Goal: Communication & Community: Answer question/provide support

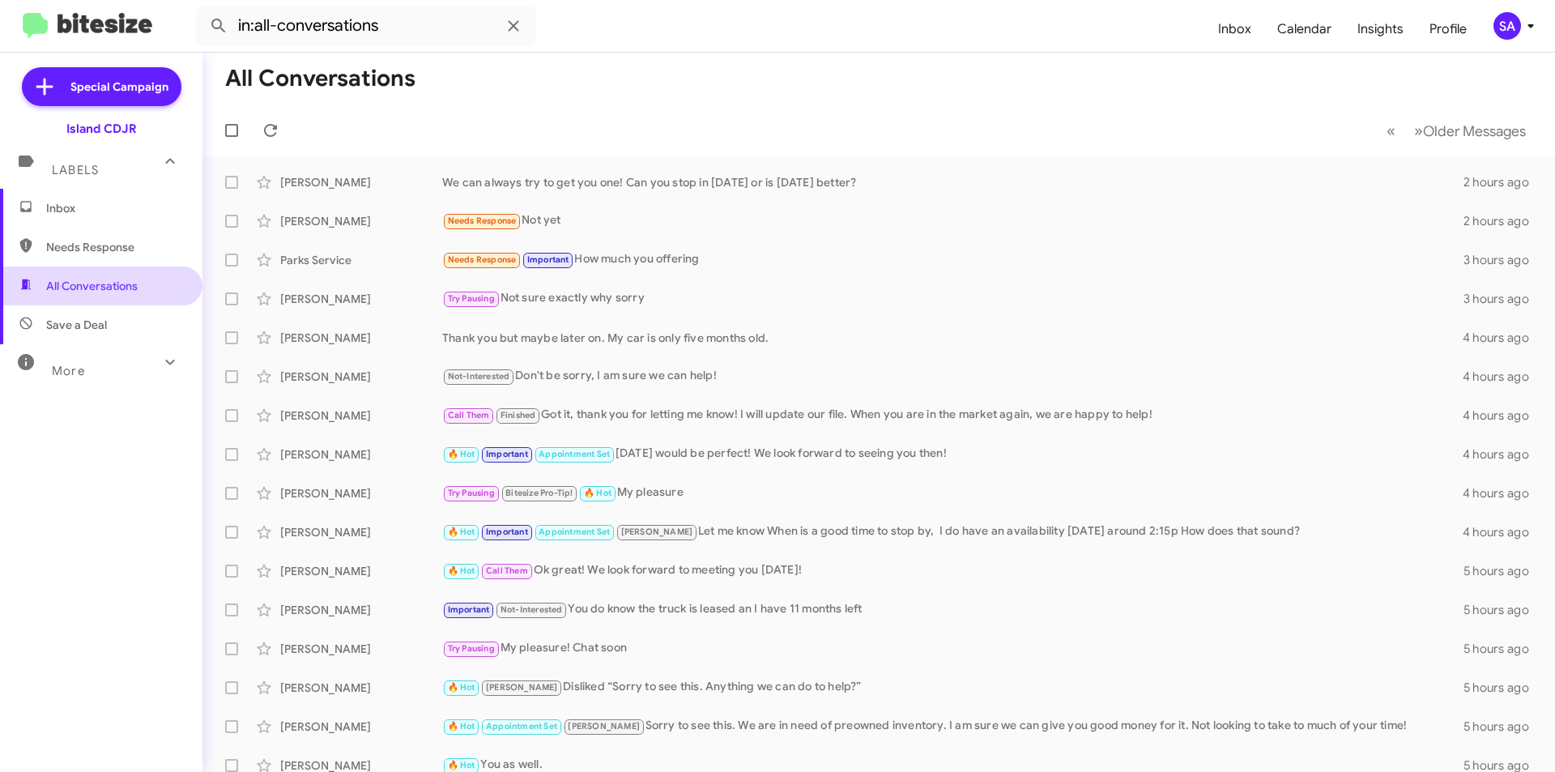
click at [81, 275] on span "All Conversations" at bounding box center [101, 285] width 202 height 39
click at [112, 295] on span "All Conversations" at bounding box center [101, 285] width 202 height 39
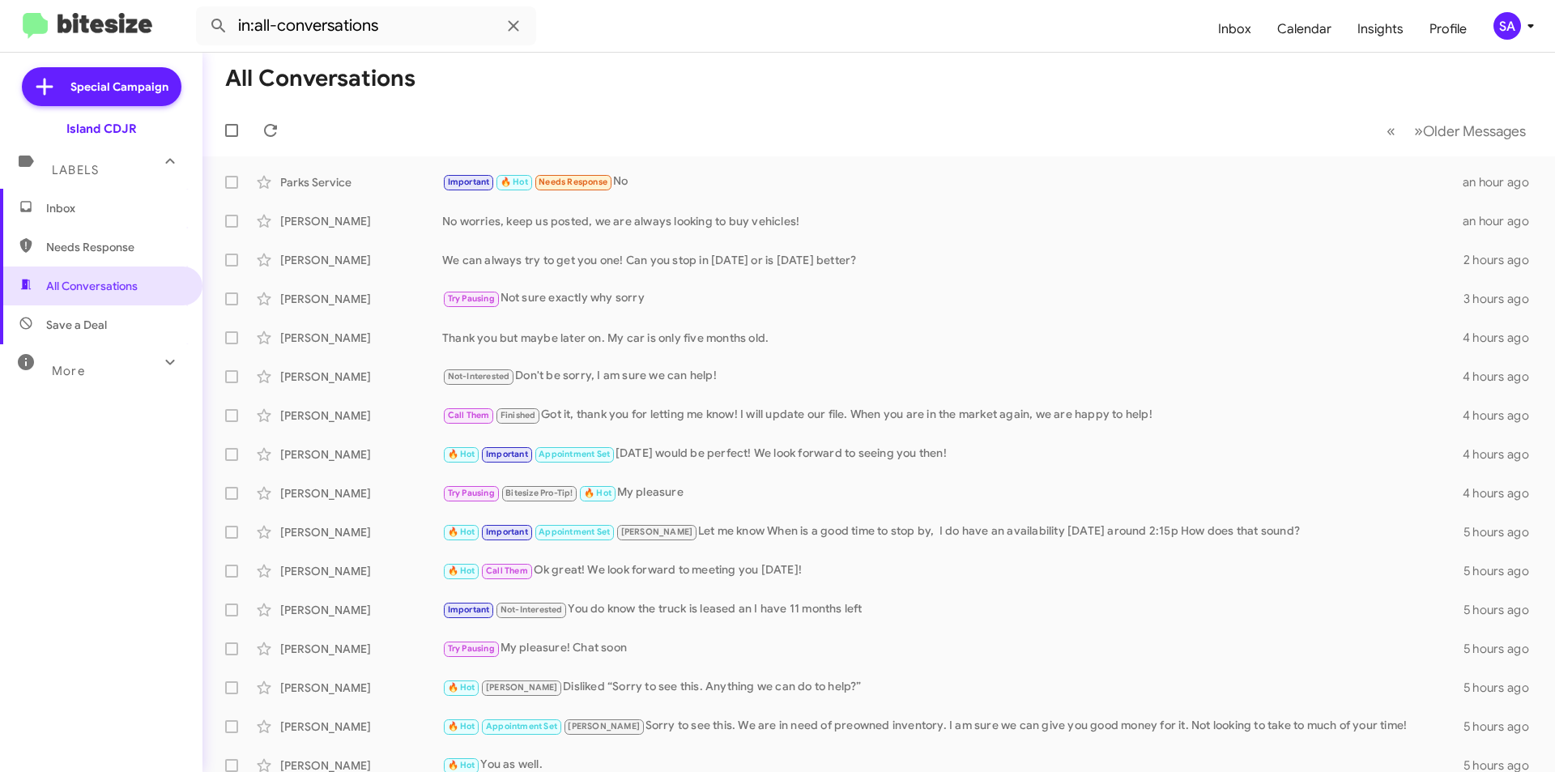
click at [150, 251] on span "Needs Response" at bounding box center [115, 247] width 138 height 16
type input "in:needs-response"
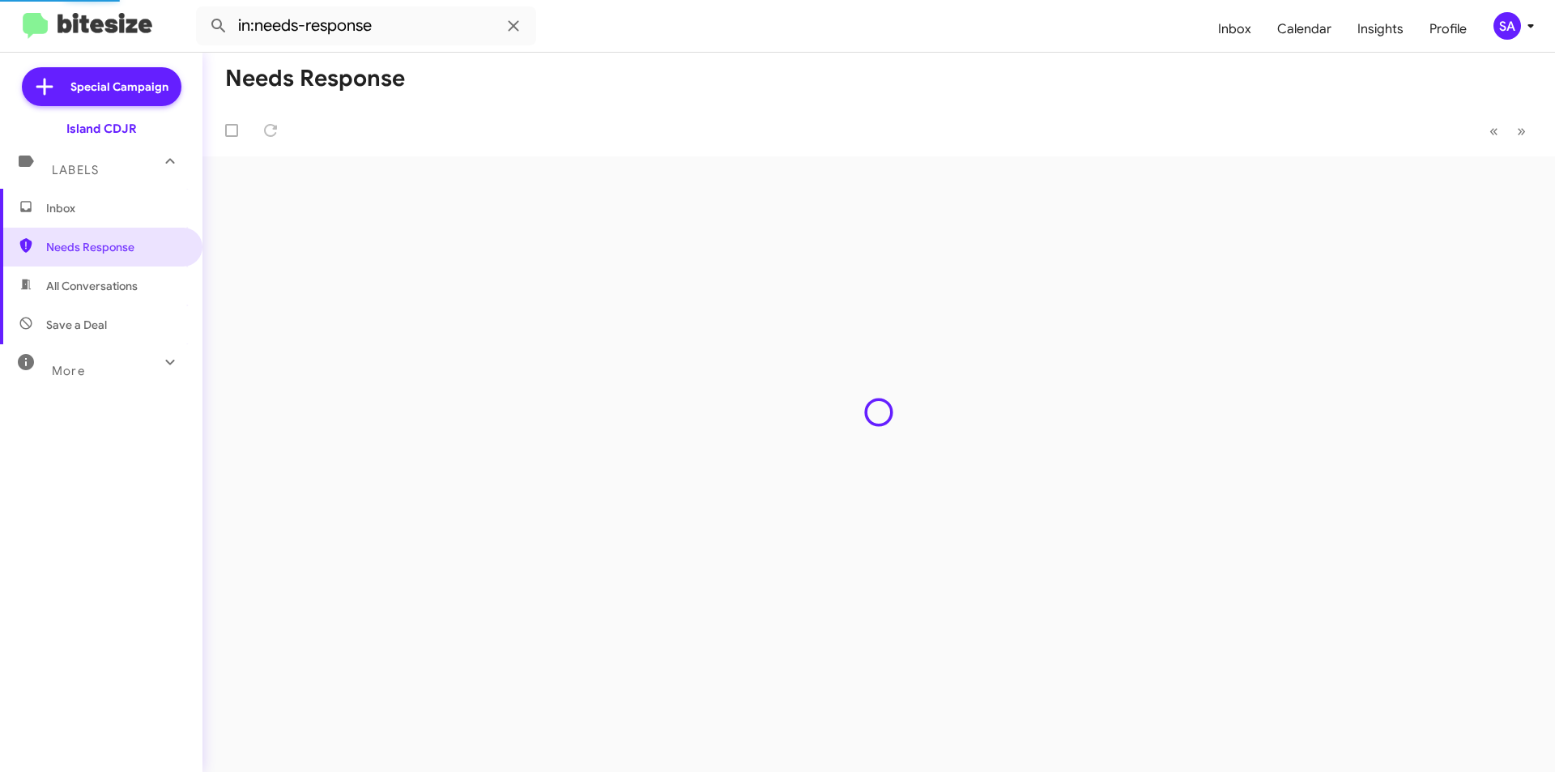
click at [102, 220] on span "Inbox" at bounding box center [101, 208] width 202 height 39
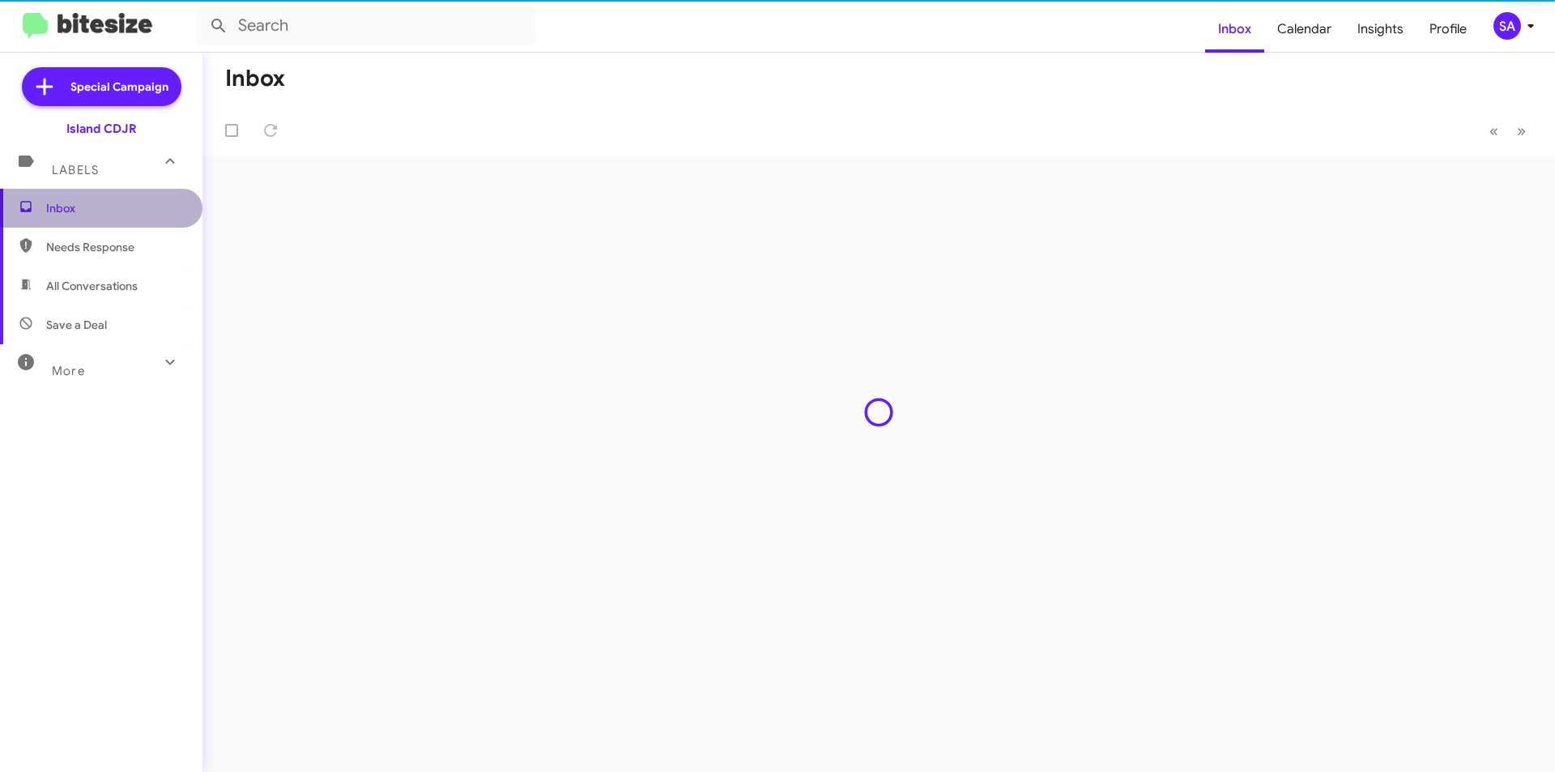
click at [102, 220] on span "Inbox" at bounding box center [101, 208] width 202 height 39
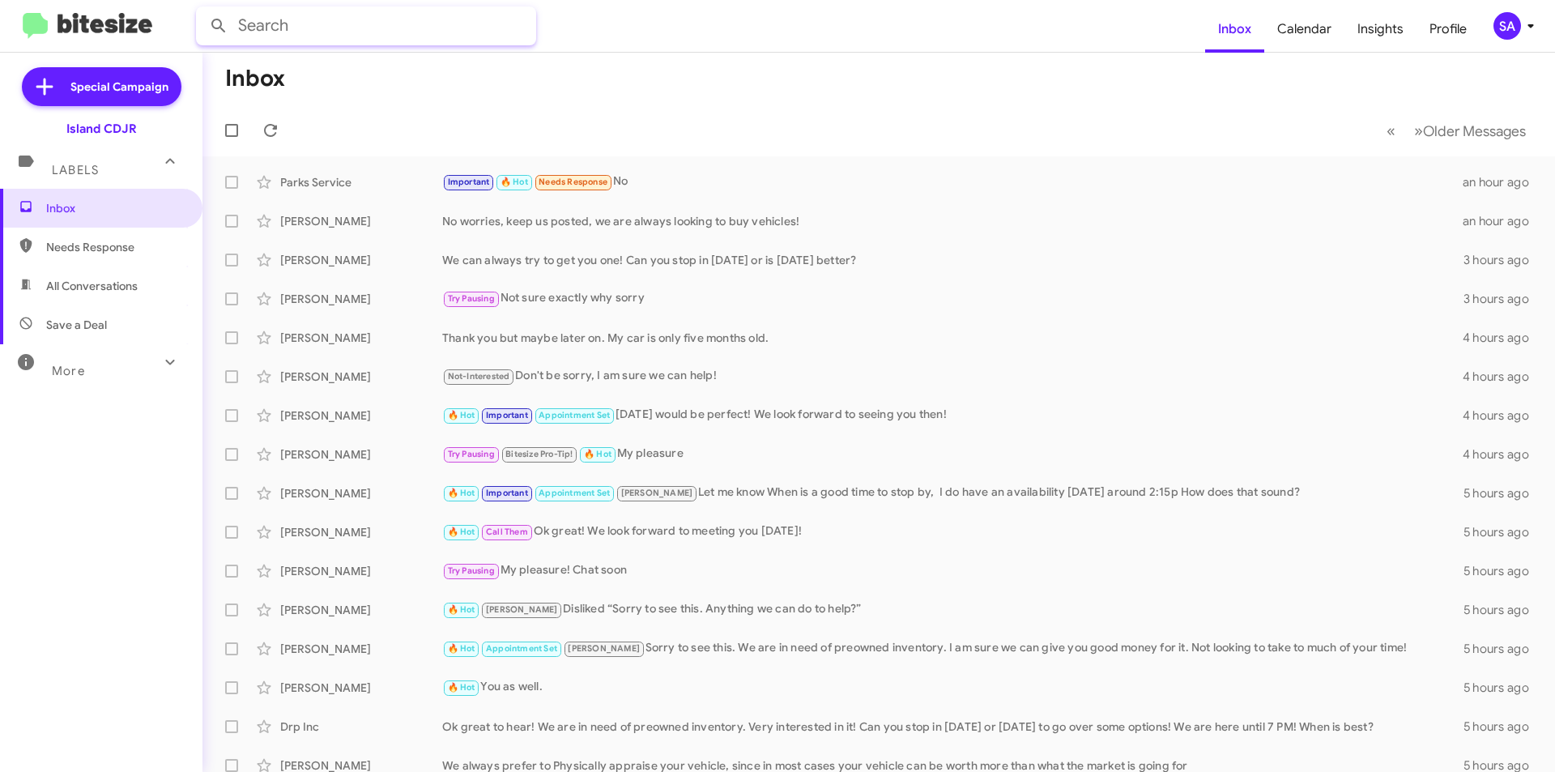
click at [343, 28] on input "text" at bounding box center [366, 25] width 340 height 39
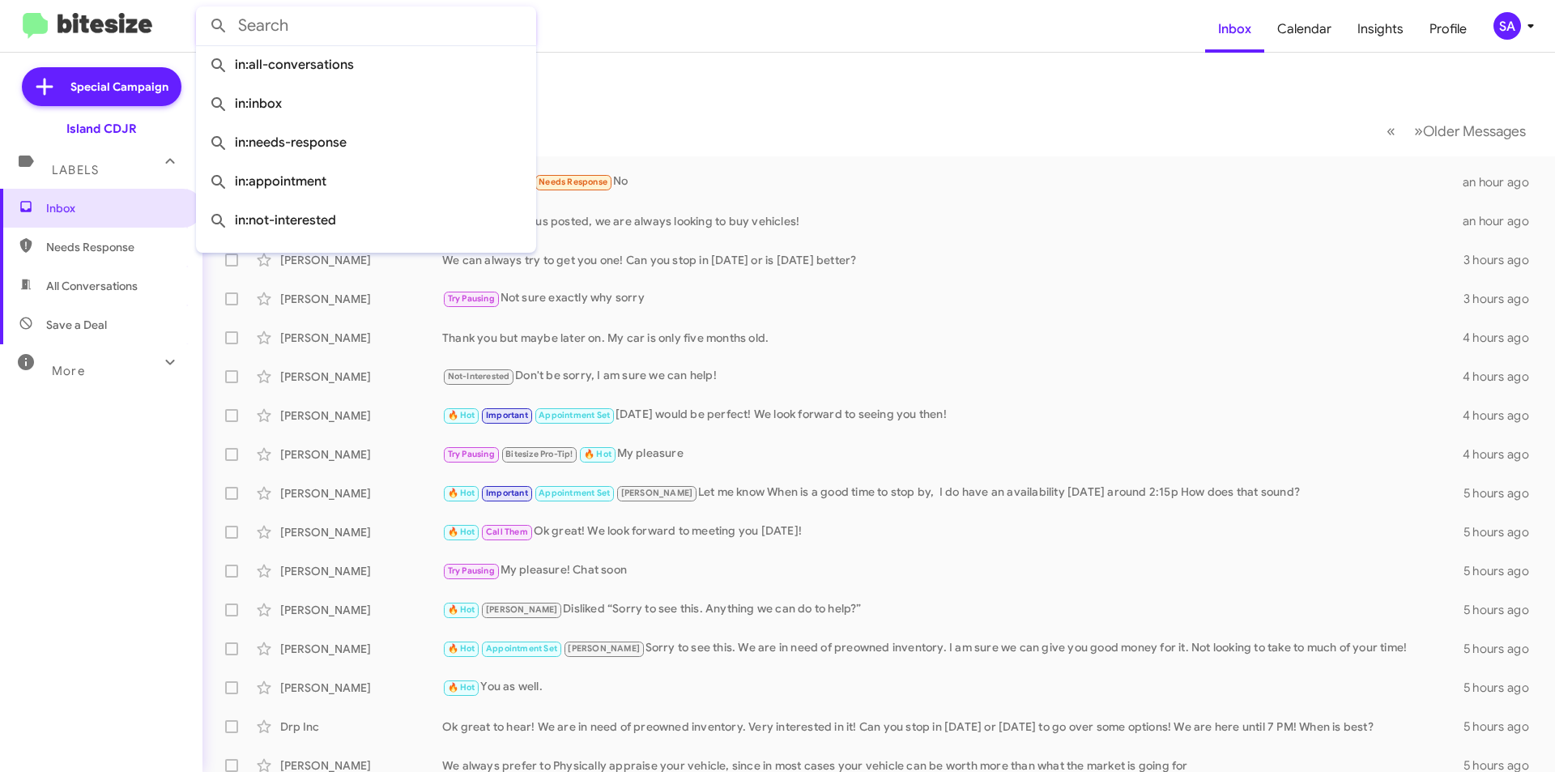
paste input "[PERSON_NAME]"
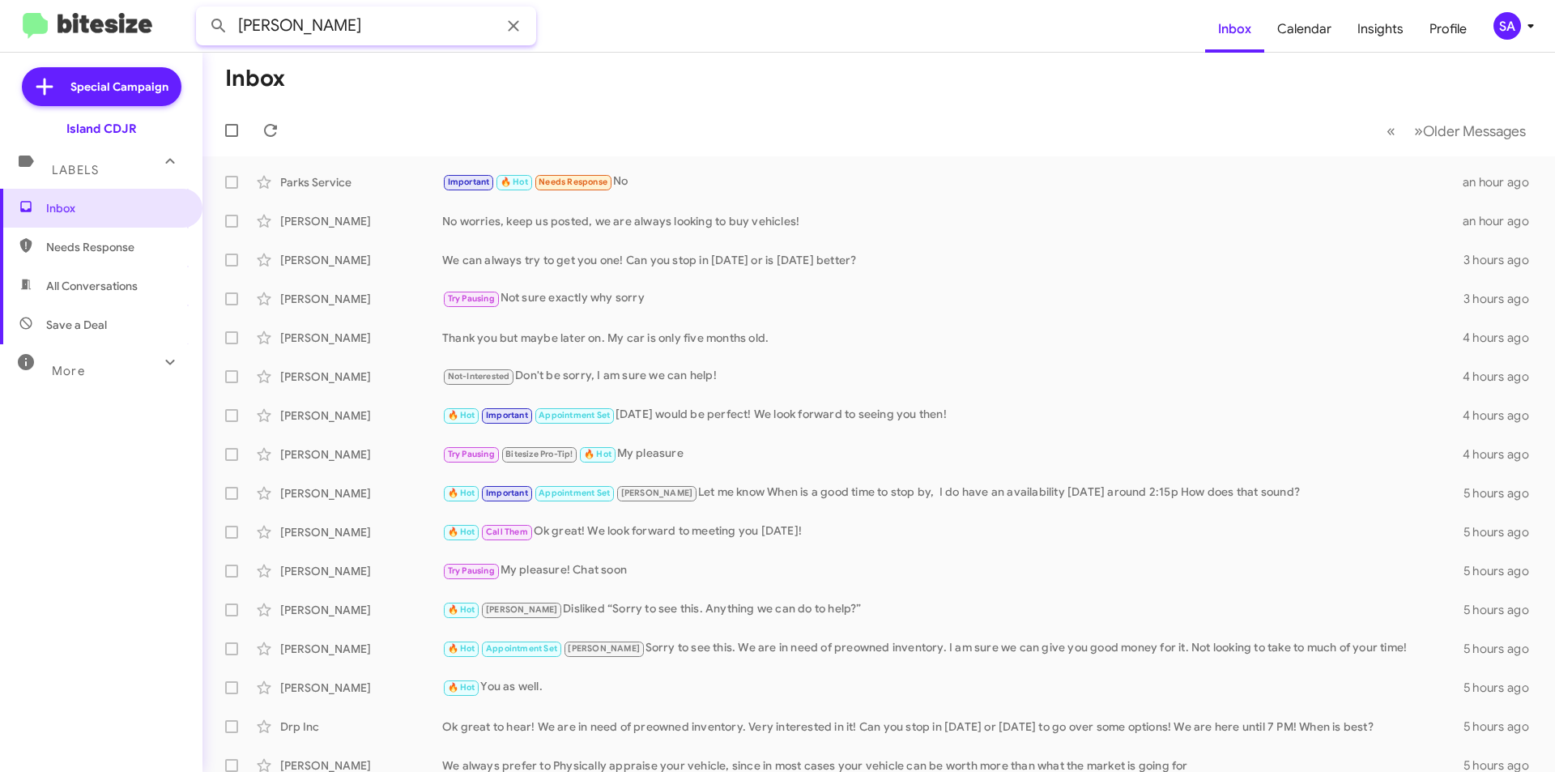
type input "[PERSON_NAME]"
click at [202, 10] on button at bounding box center [218, 26] width 32 height 32
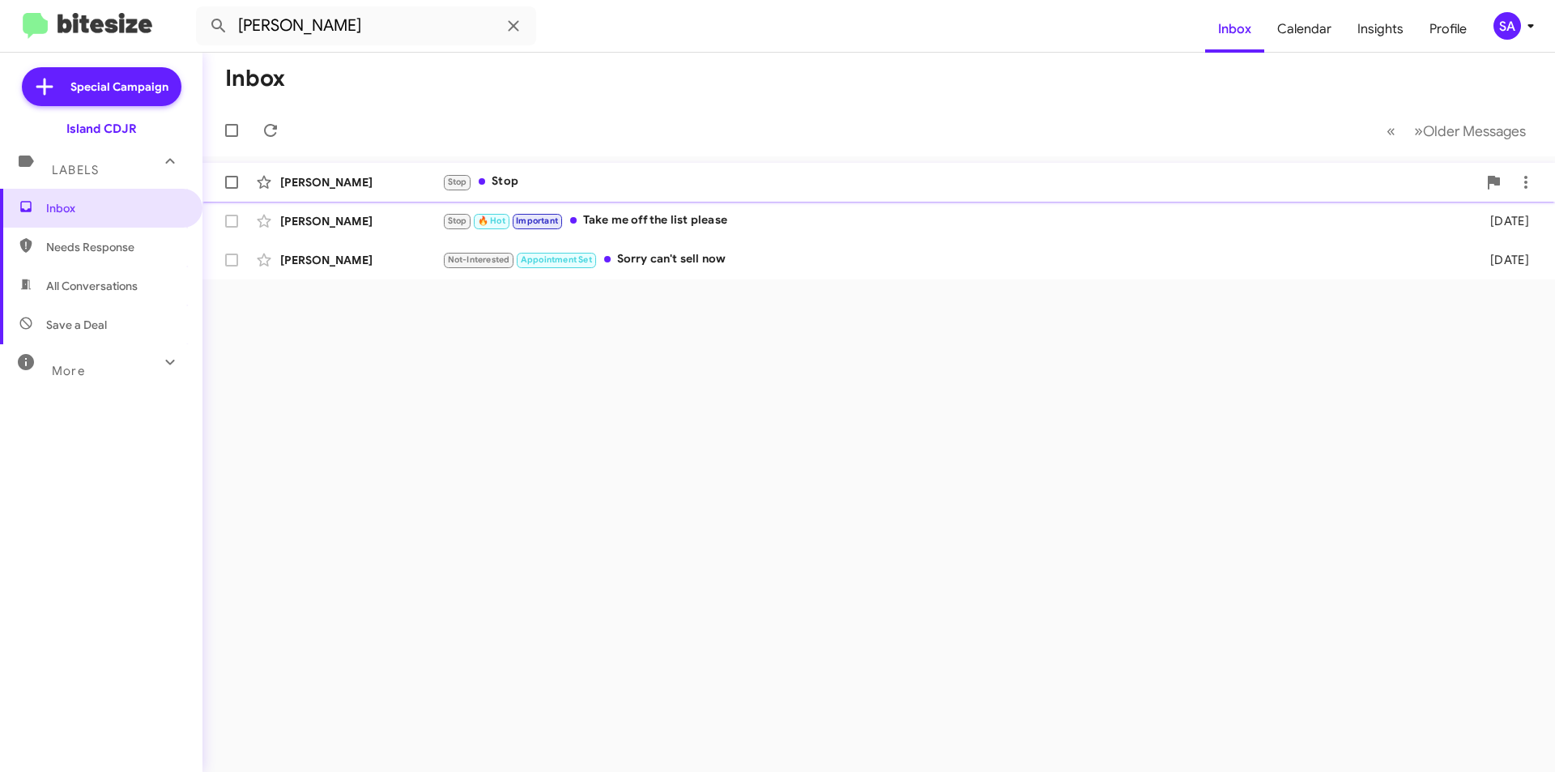
click at [342, 172] on div "[PERSON_NAME] Stop Stop [DATE]" at bounding box center [878, 182] width 1326 height 32
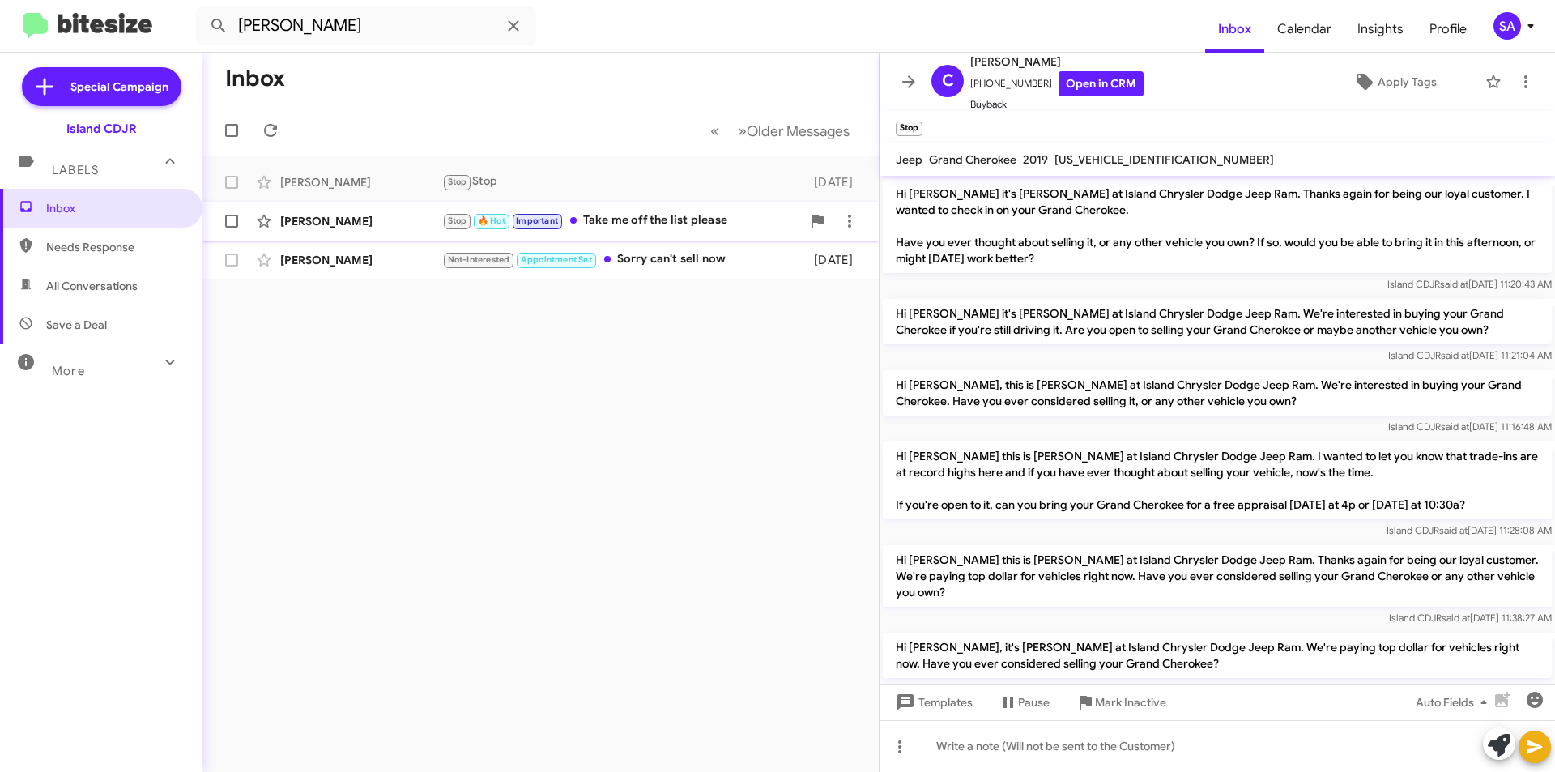
click at [357, 223] on div "[PERSON_NAME]" at bounding box center [361, 221] width 162 height 16
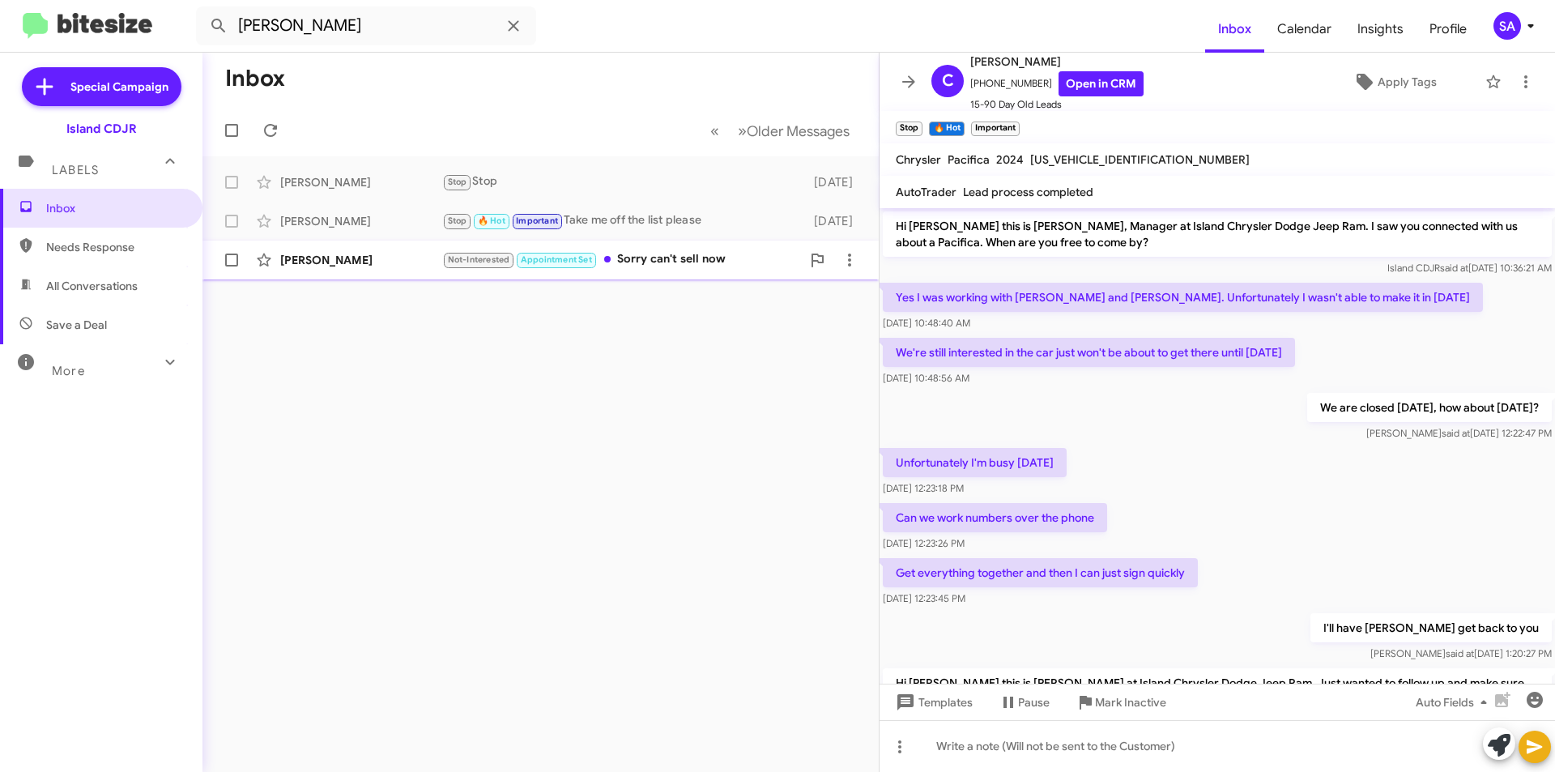
click at [394, 264] on div "[PERSON_NAME]" at bounding box center [361, 260] width 162 height 16
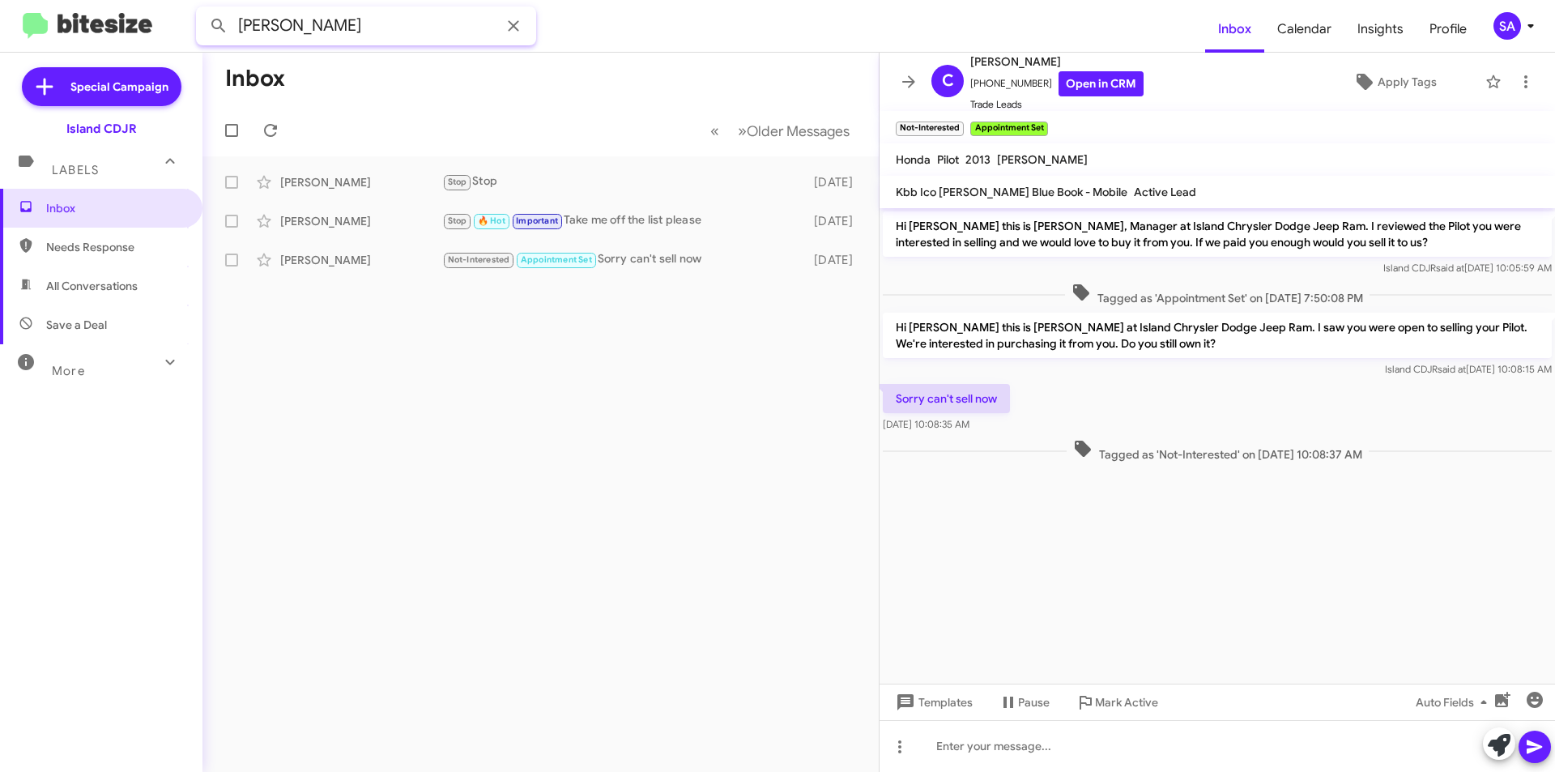
click at [360, 27] on input "[PERSON_NAME]" at bounding box center [366, 25] width 340 height 39
click at [522, 30] on icon at bounding box center [513, 25] width 19 height 19
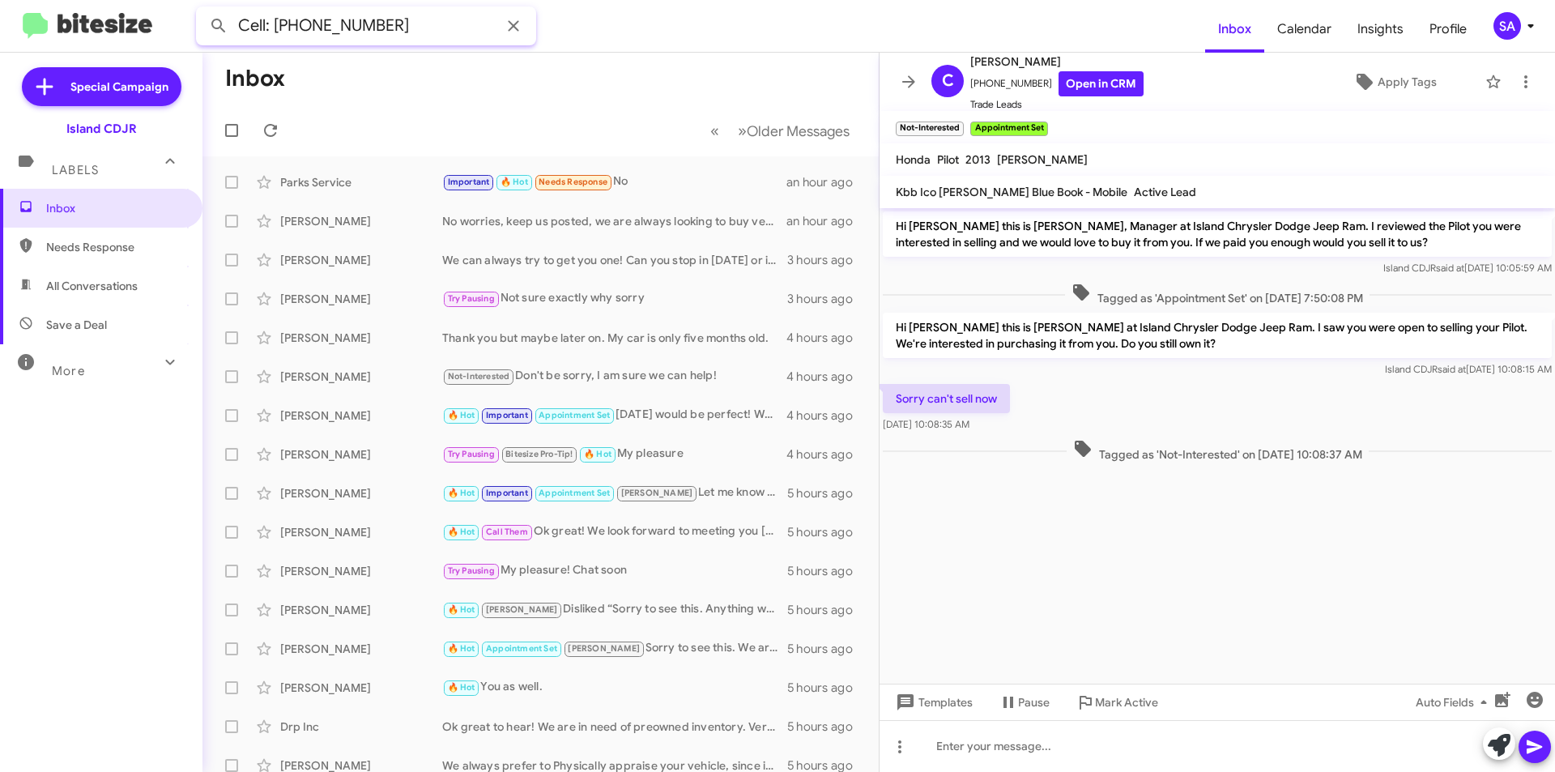
click at [271, 23] on input "Cell: [PHONE_NUMBER]" at bounding box center [366, 25] width 340 height 39
click at [94, 299] on span "All Conversations" at bounding box center [101, 285] width 202 height 39
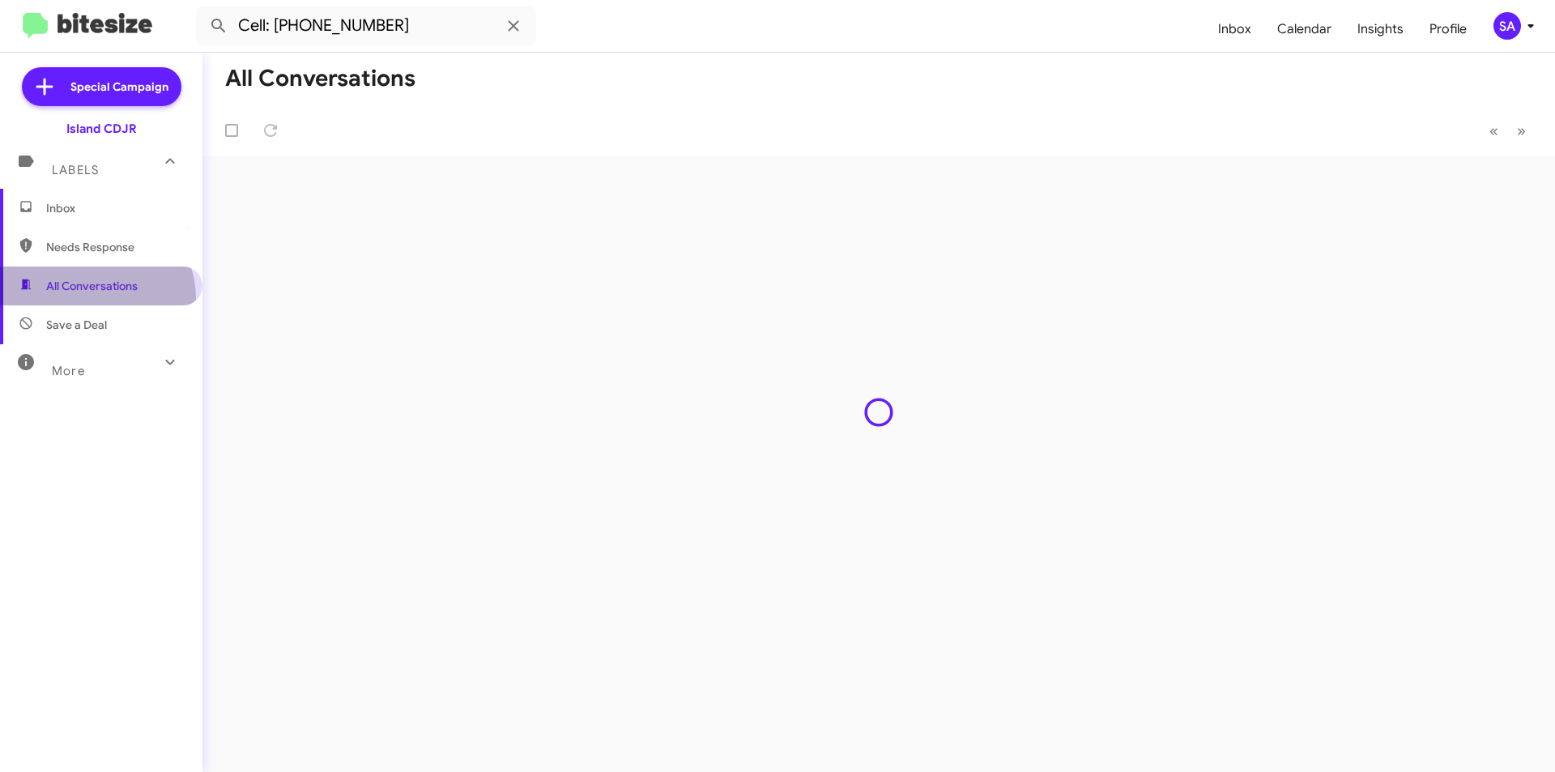
type input "in:all-conversations"
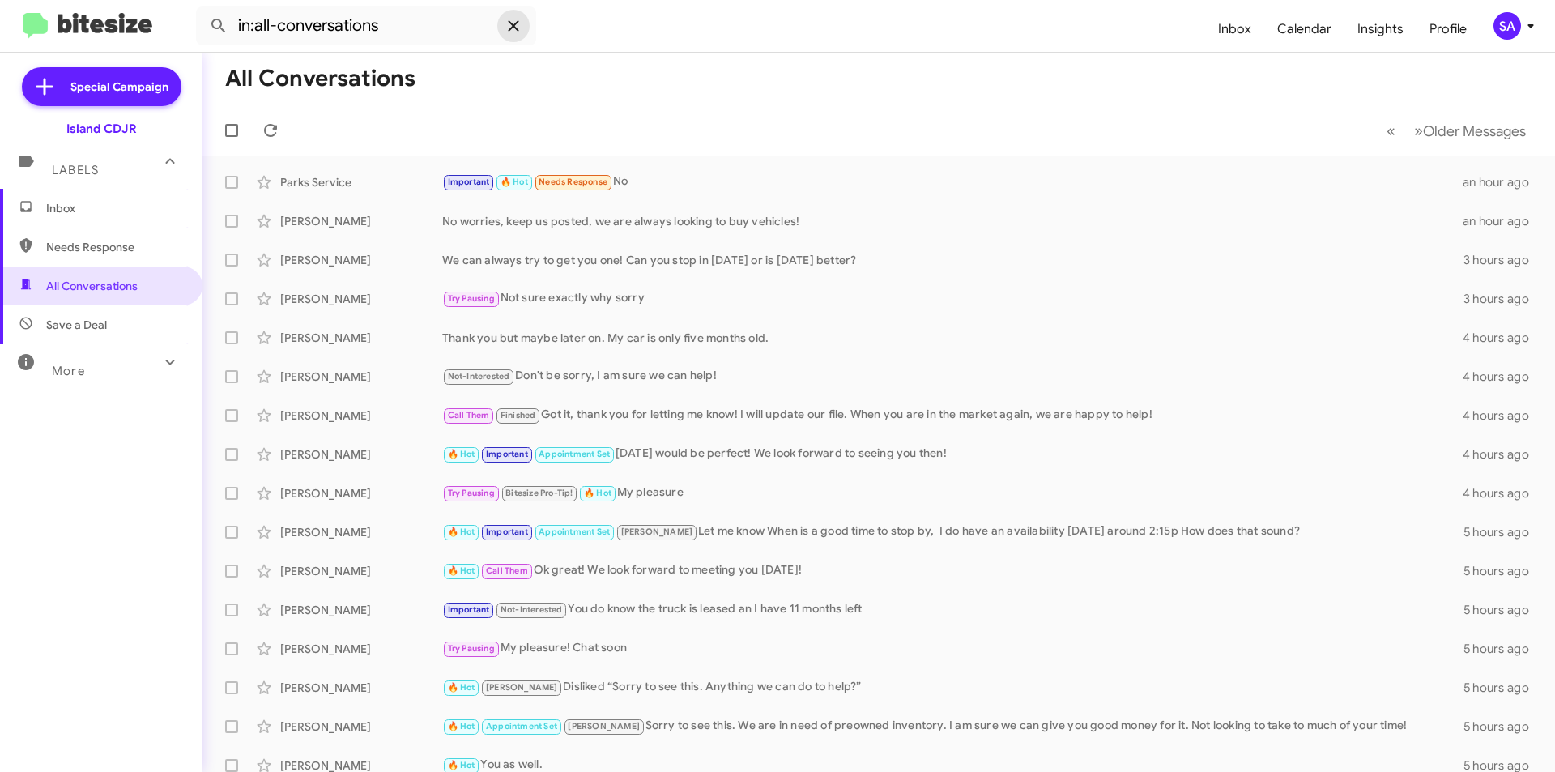
click at [505, 23] on icon at bounding box center [513, 25] width 19 height 19
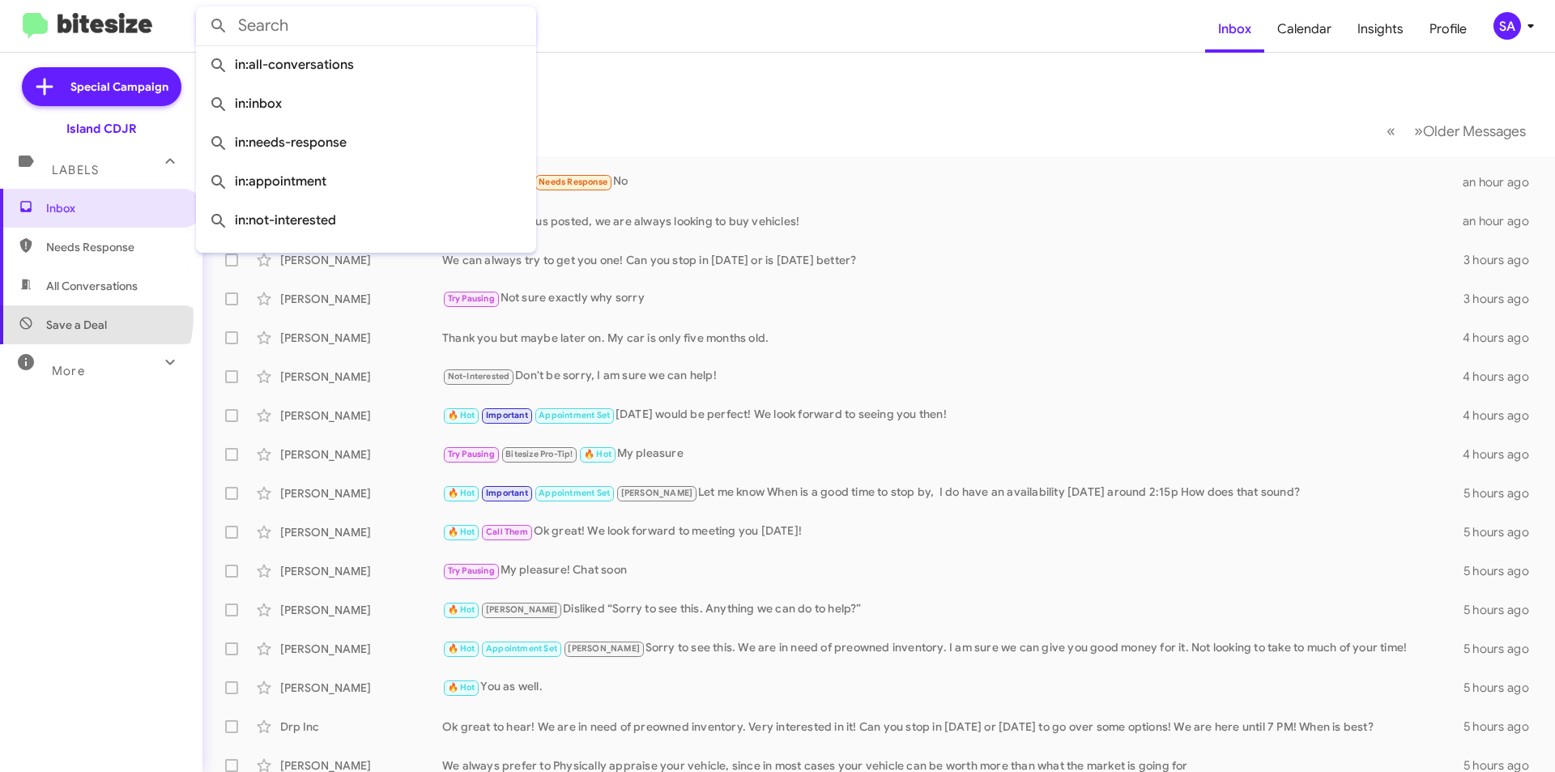
click at [77, 315] on span "Save a Deal" at bounding box center [101, 324] width 202 height 39
type input "in:not-interested"
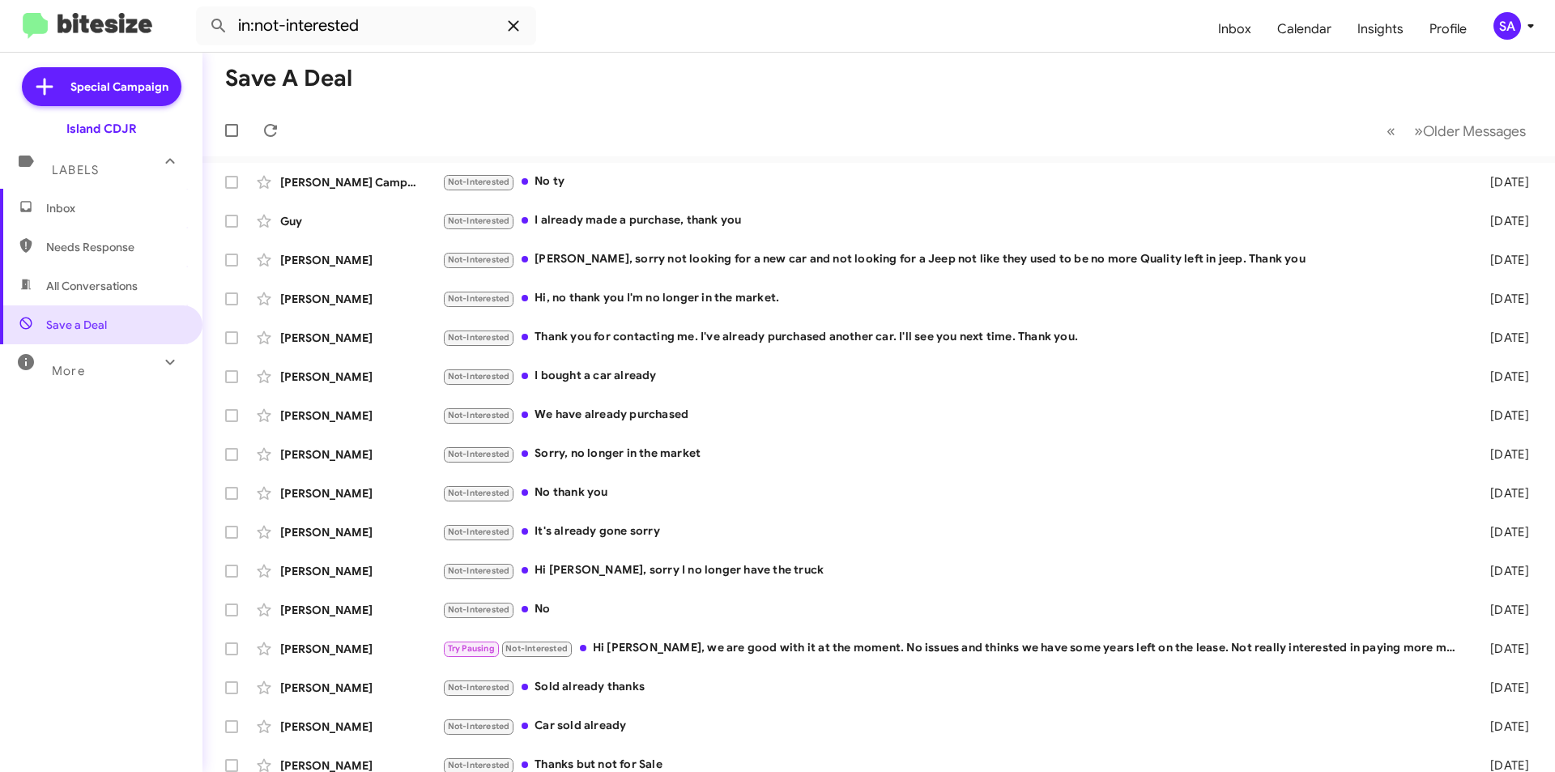
click at [511, 29] on icon at bounding box center [513, 25] width 11 height 11
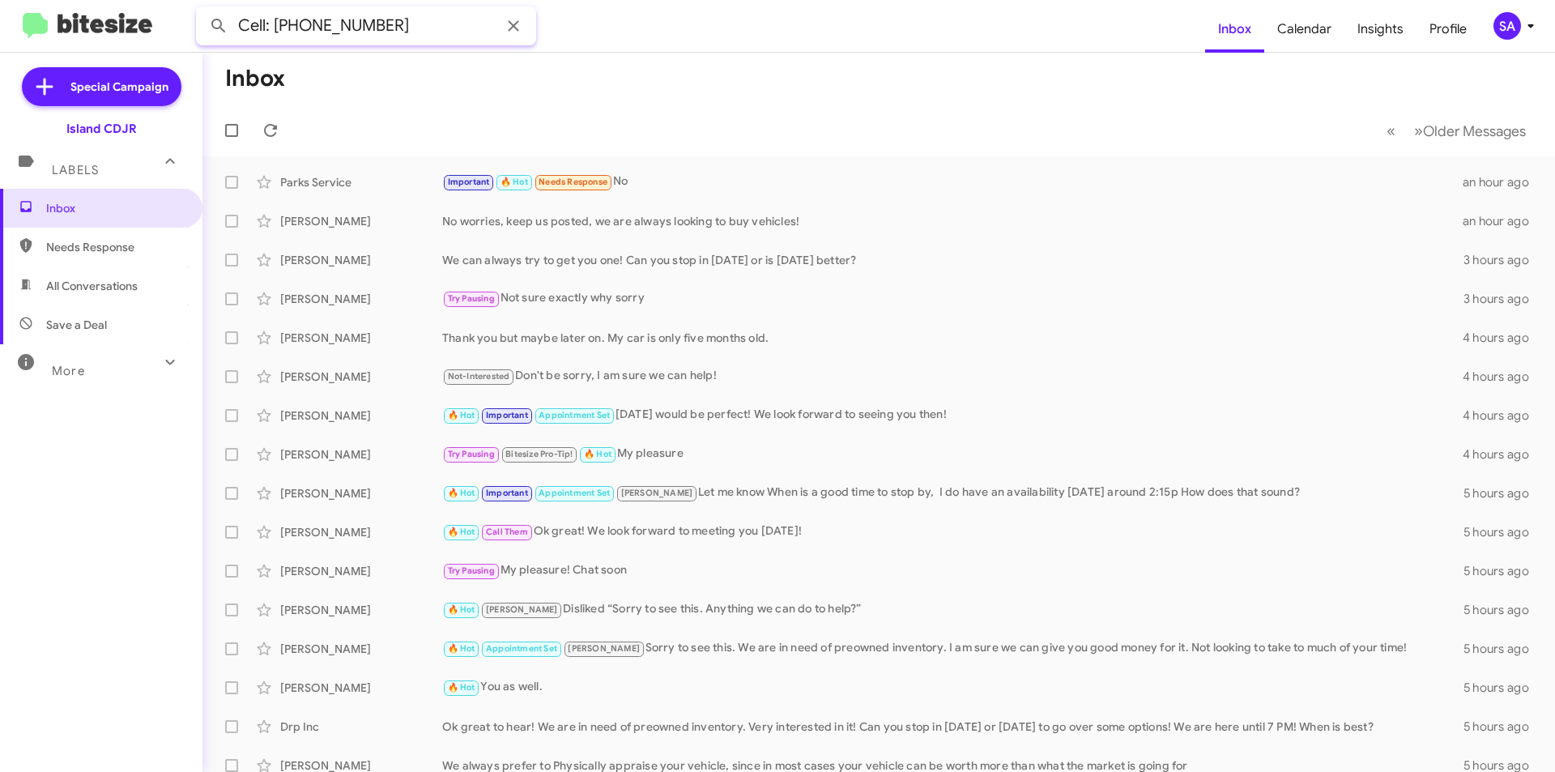
click at [268, 26] on input "Cell: [PHONE_NUMBER]" at bounding box center [366, 25] width 340 height 39
click at [202, 10] on button at bounding box center [218, 26] width 32 height 32
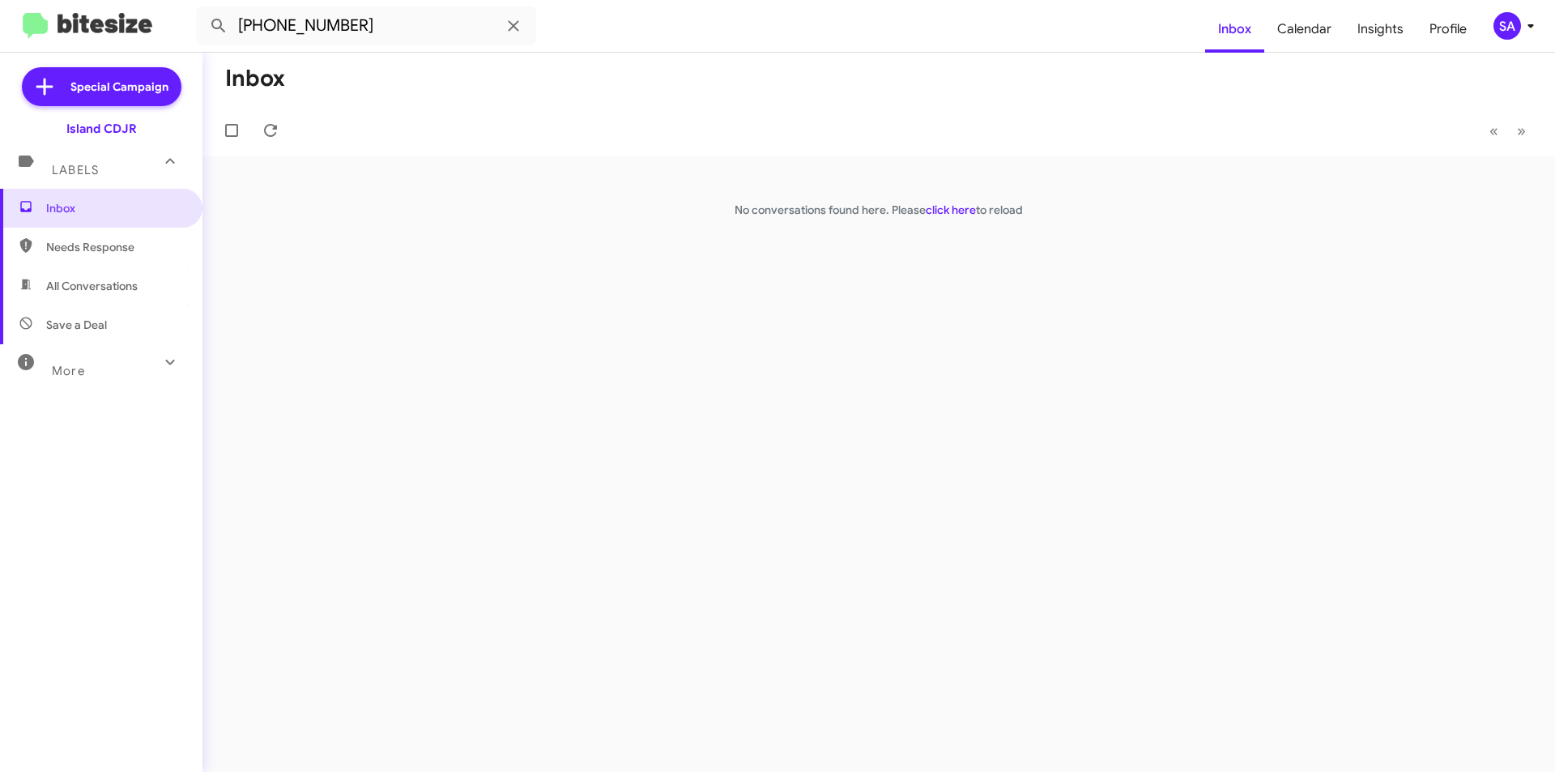
click at [52, 322] on span "Save a Deal" at bounding box center [76, 325] width 61 height 16
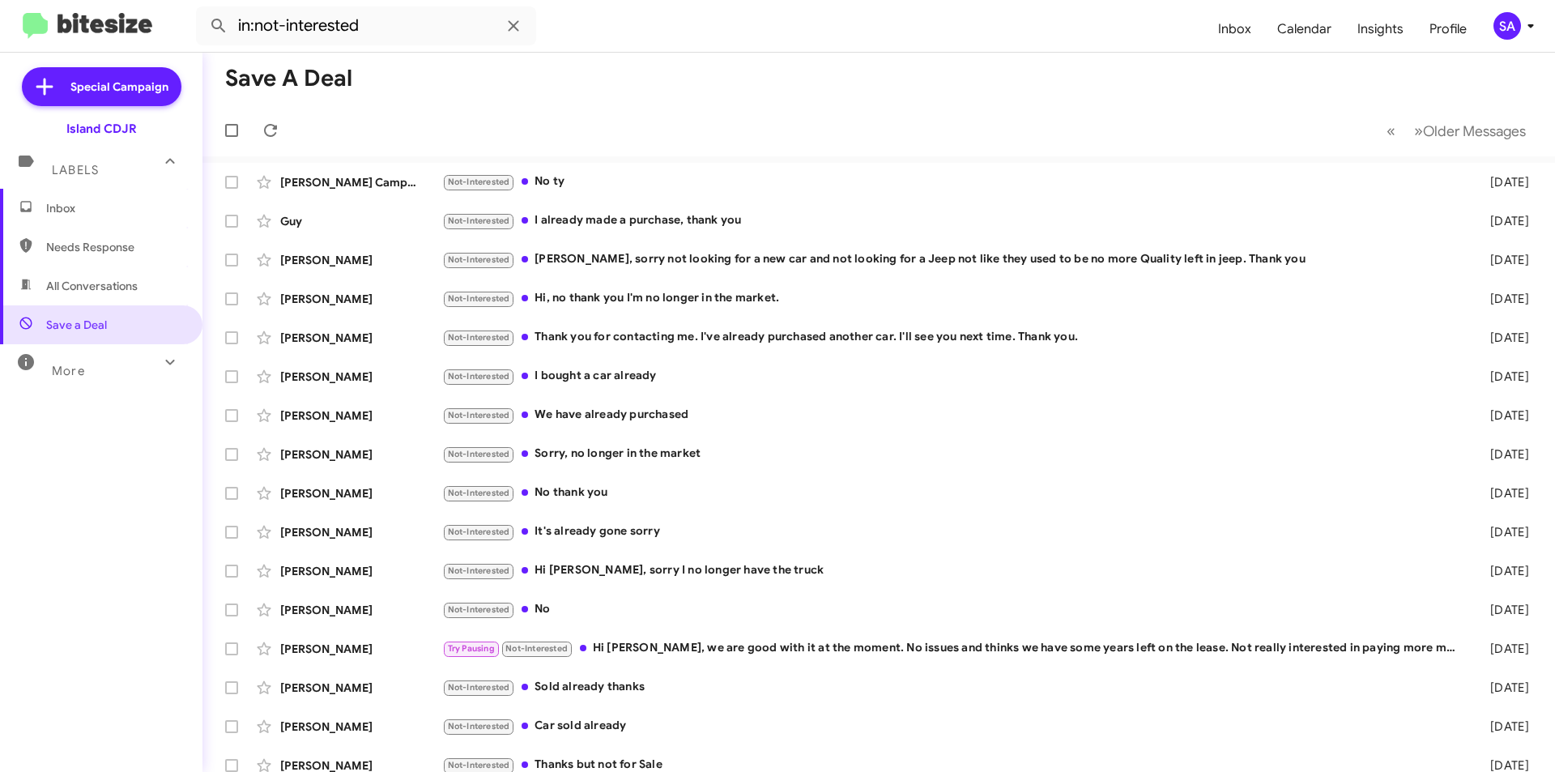
click at [80, 373] on span "More" at bounding box center [68, 371] width 33 height 15
drag, startPoint x: 150, startPoint y: 368, endPoint x: 145, endPoint y: 337, distance: 31.2
click at [160, 365] on icon at bounding box center [169, 361] width 19 height 19
click at [100, 277] on span "All Conversations" at bounding box center [101, 285] width 202 height 39
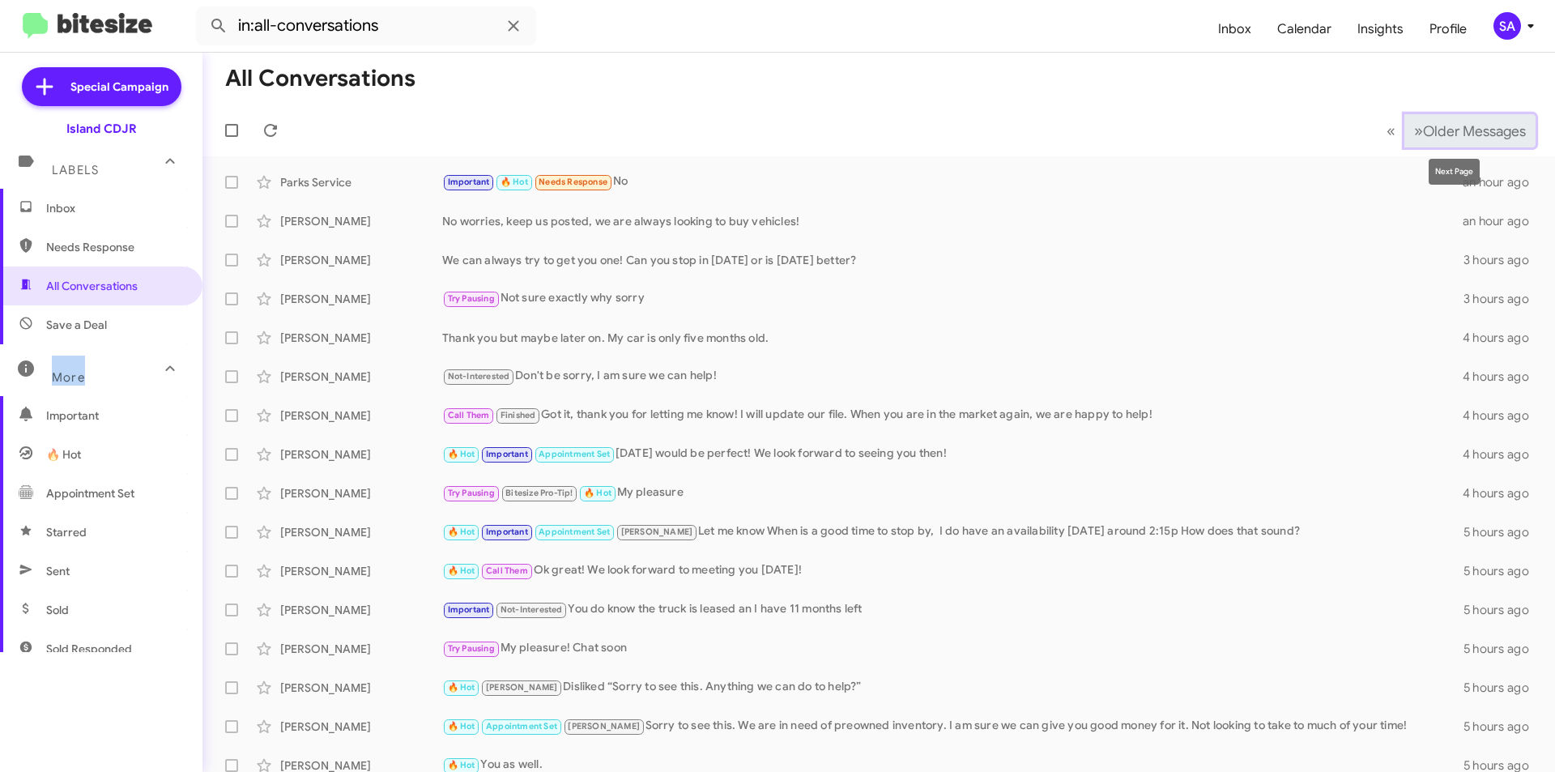
click at [1404, 128] on button "» Next Older Messages" at bounding box center [1469, 130] width 131 height 33
click at [1404, 126] on button "» Next Older Messages" at bounding box center [1469, 130] width 131 height 33
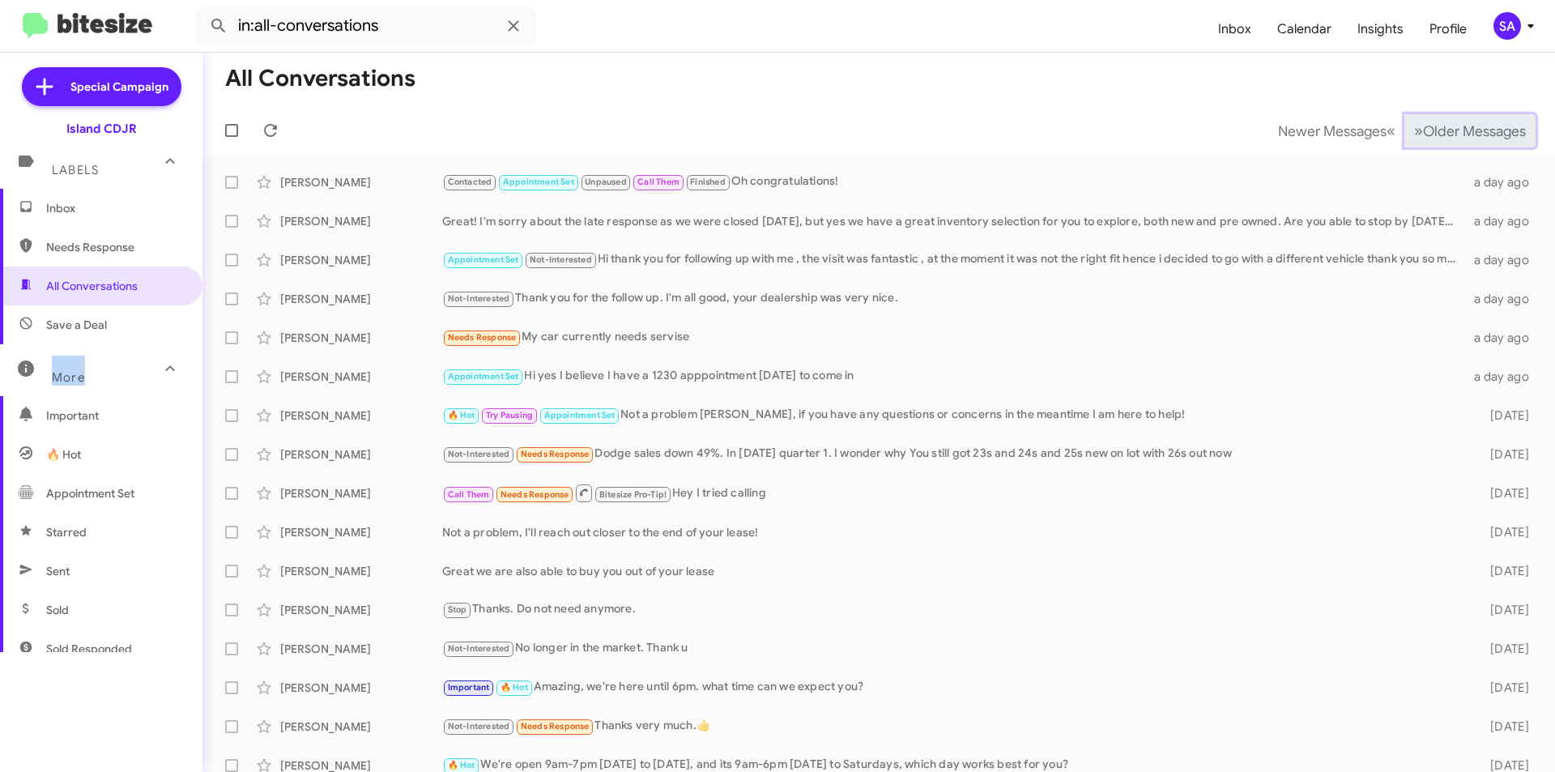
click at [1414, 135] on span "»" at bounding box center [1418, 131] width 9 height 20
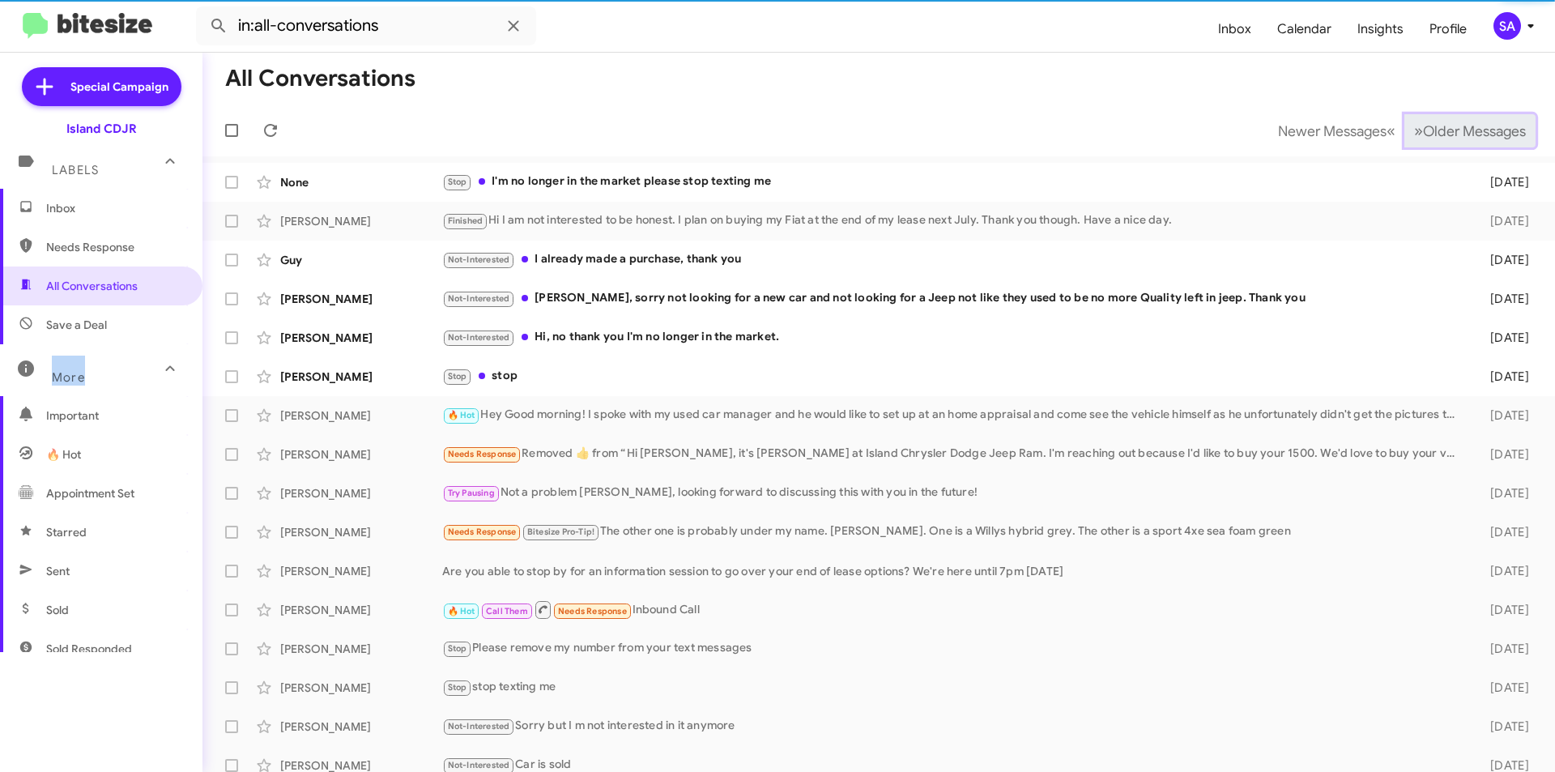
click at [1414, 134] on span "»" at bounding box center [1418, 131] width 9 height 20
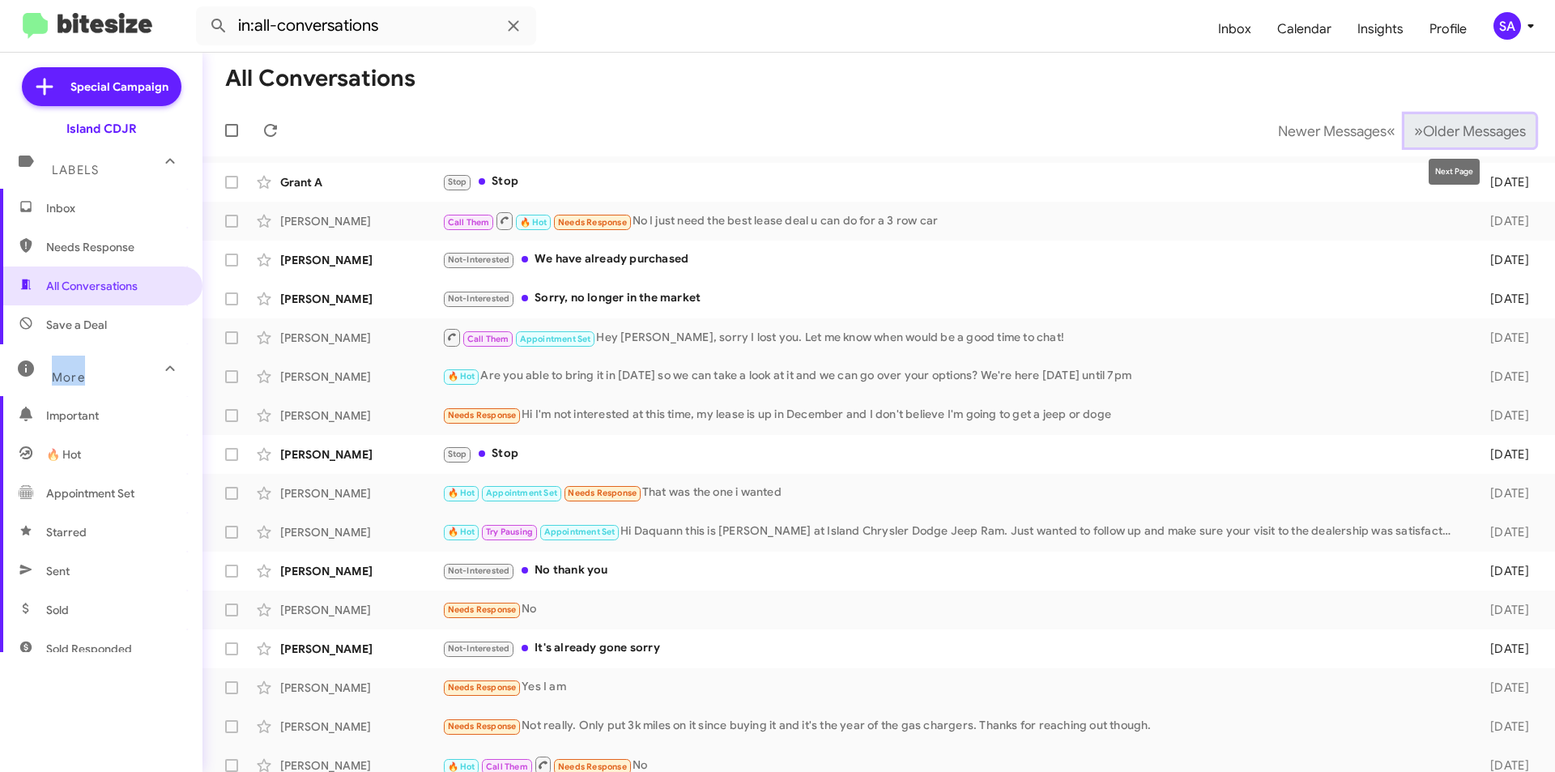
click at [1428, 125] on span "Older Messages" at bounding box center [1474, 131] width 103 height 18
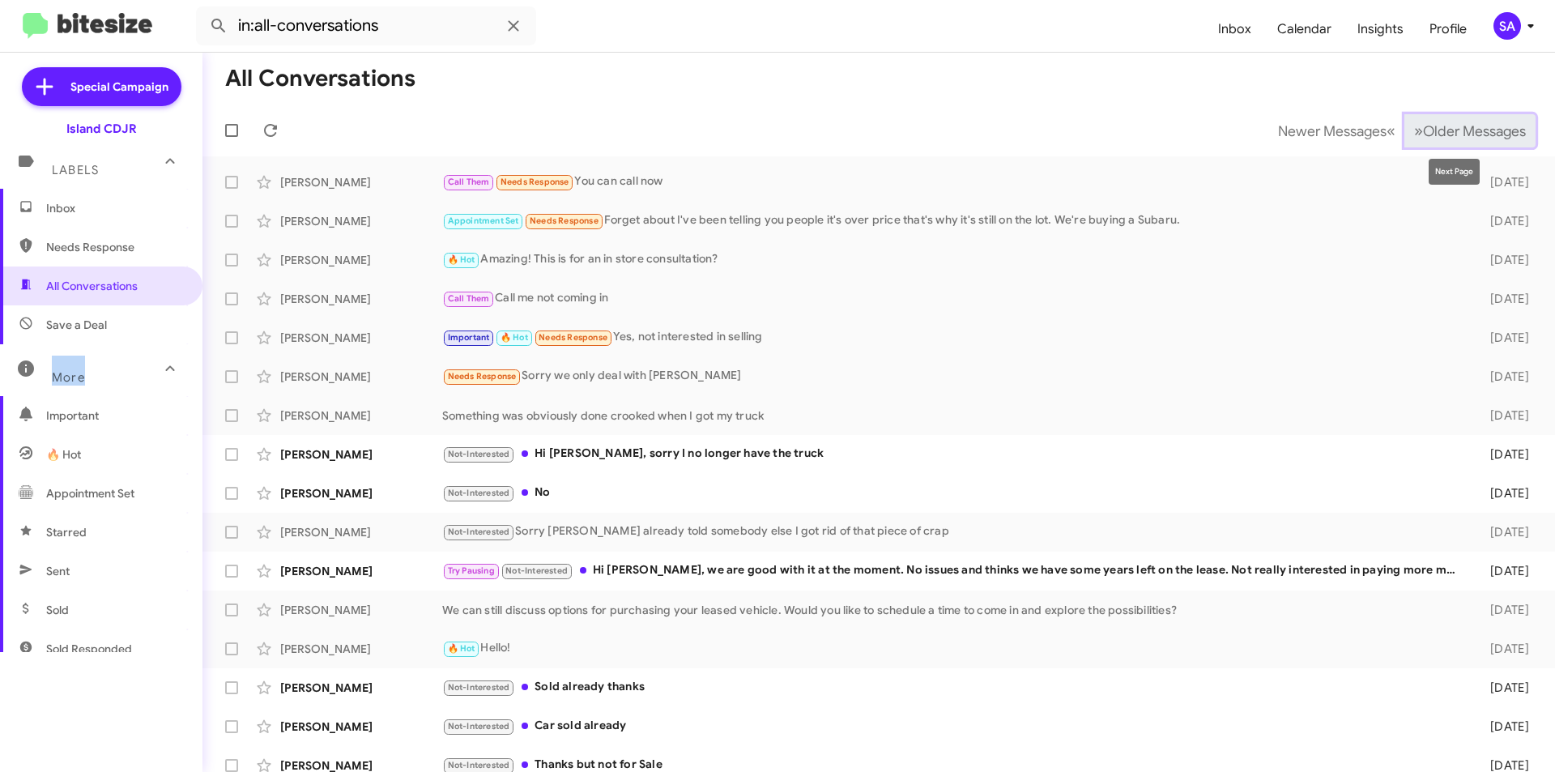
click at [1423, 124] on span "Older Messages" at bounding box center [1474, 131] width 103 height 18
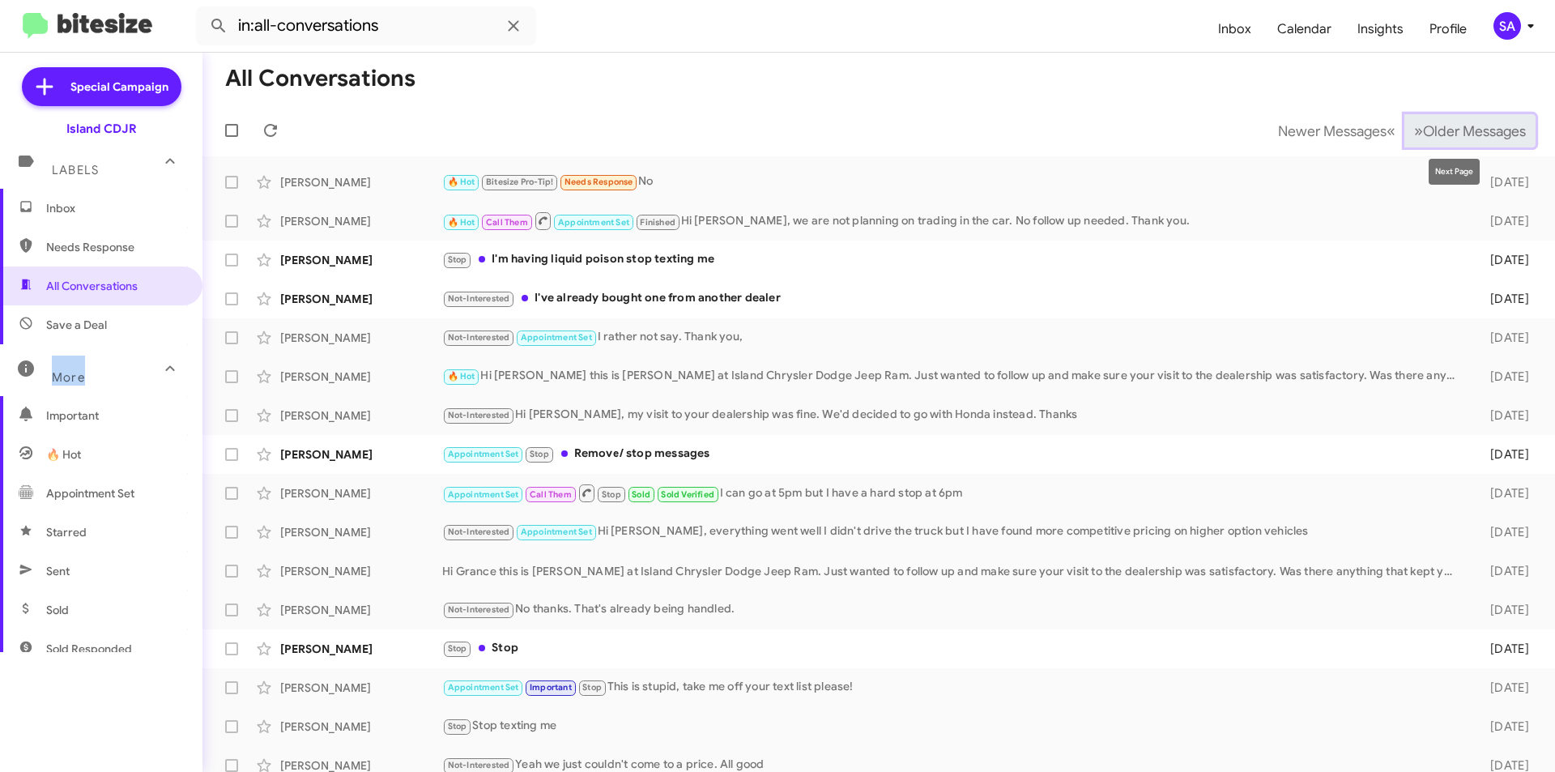
click at [1417, 116] on button "» Next Older Messages" at bounding box center [1469, 130] width 131 height 33
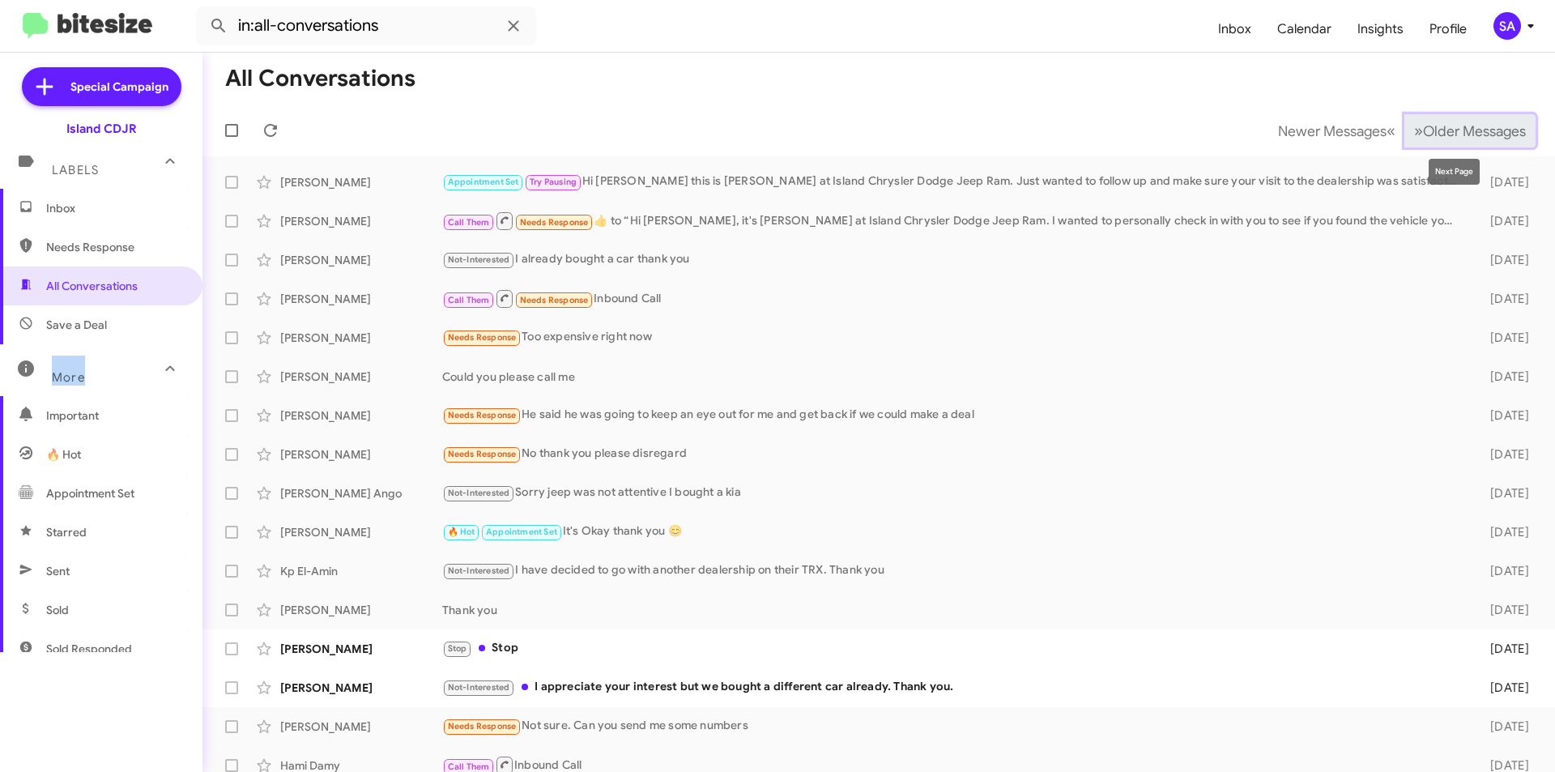
click at [1420, 119] on button "» Next Older Messages" at bounding box center [1469, 130] width 131 height 33
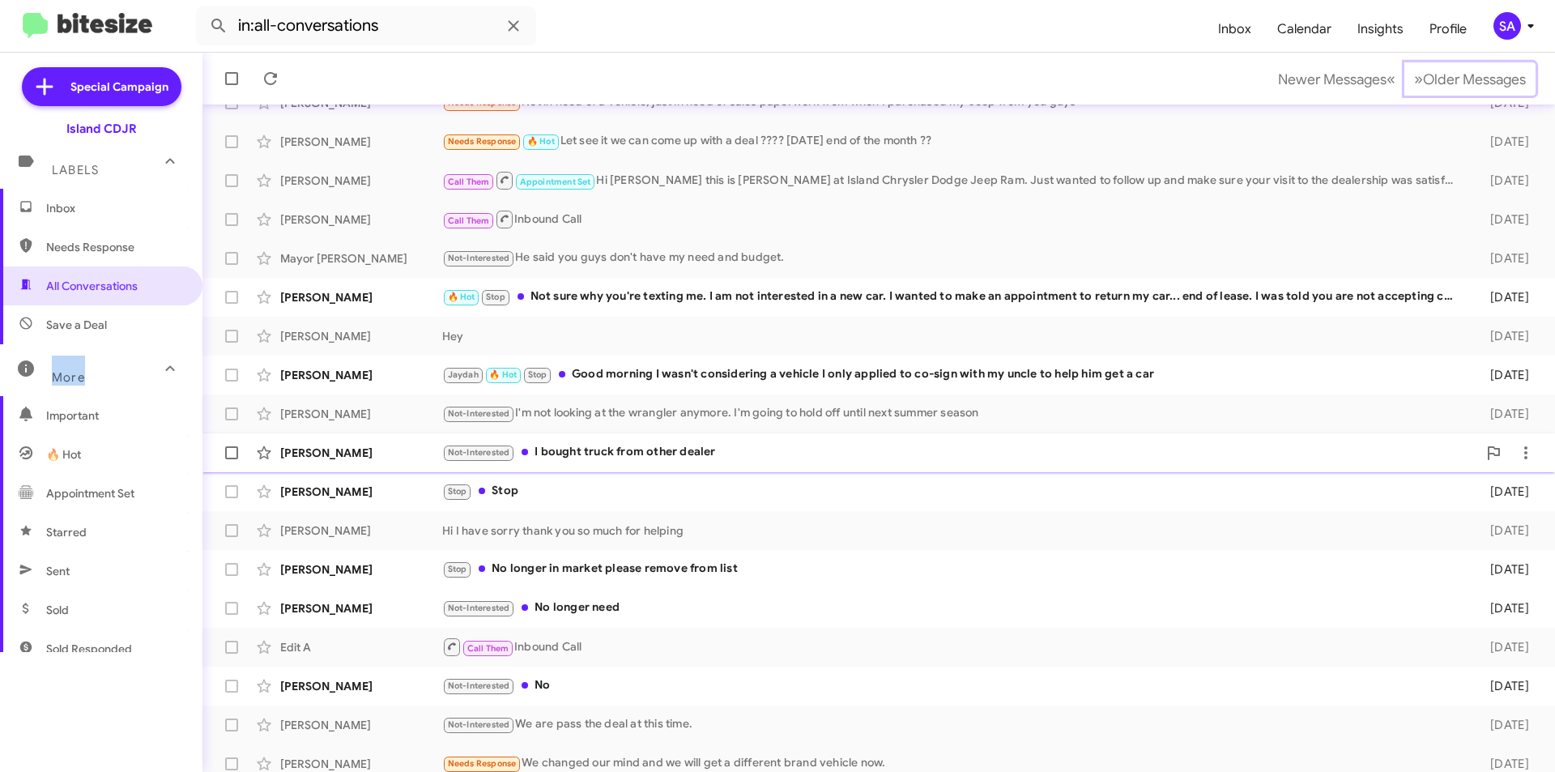
scroll to position [168, 0]
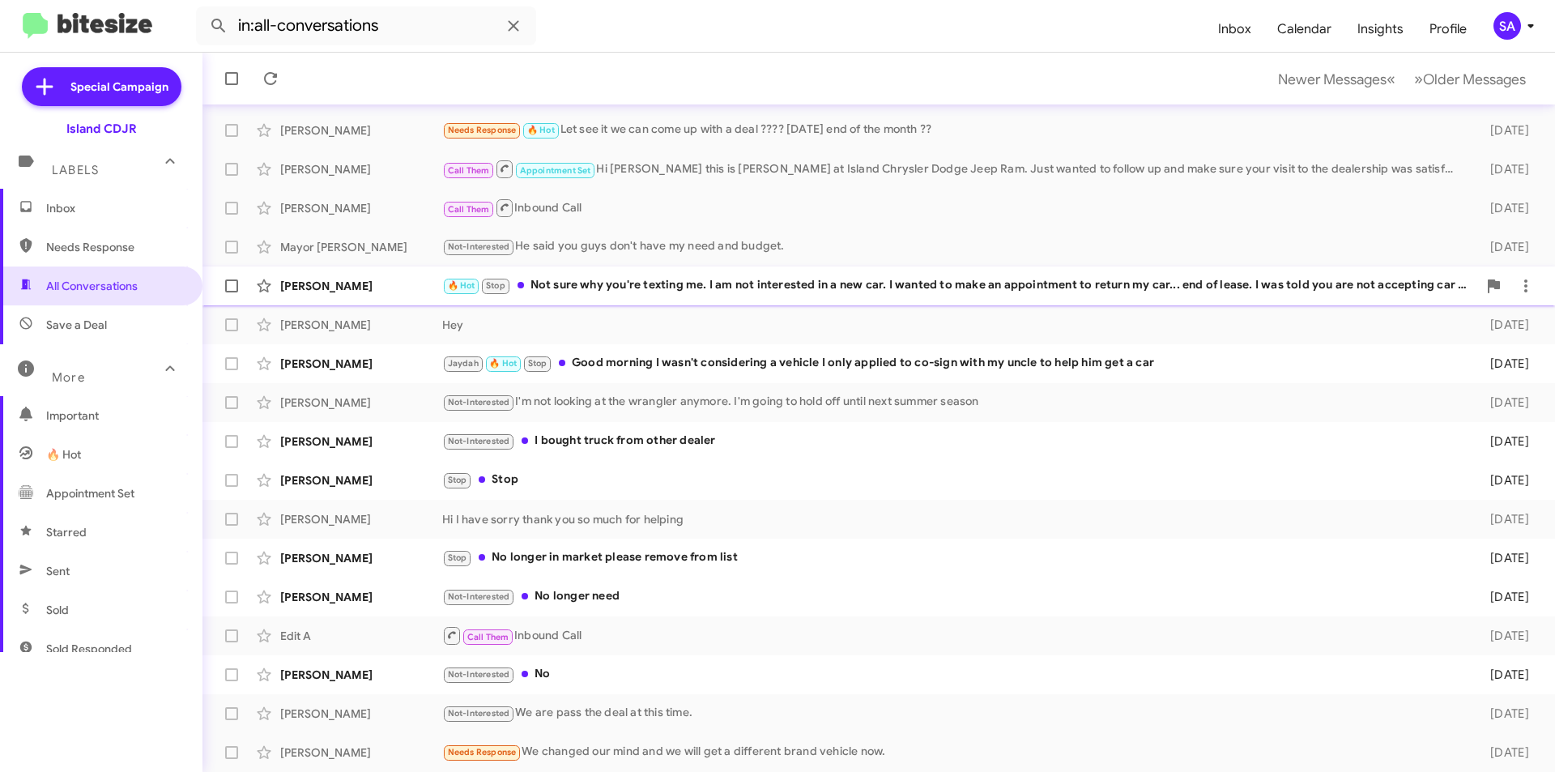
click at [743, 296] on div "[PERSON_NAME] 🔥 Hot Stop Not sure why you're texting me. I am not interested in…" at bounding box center [878, 286] width 1326 height 32
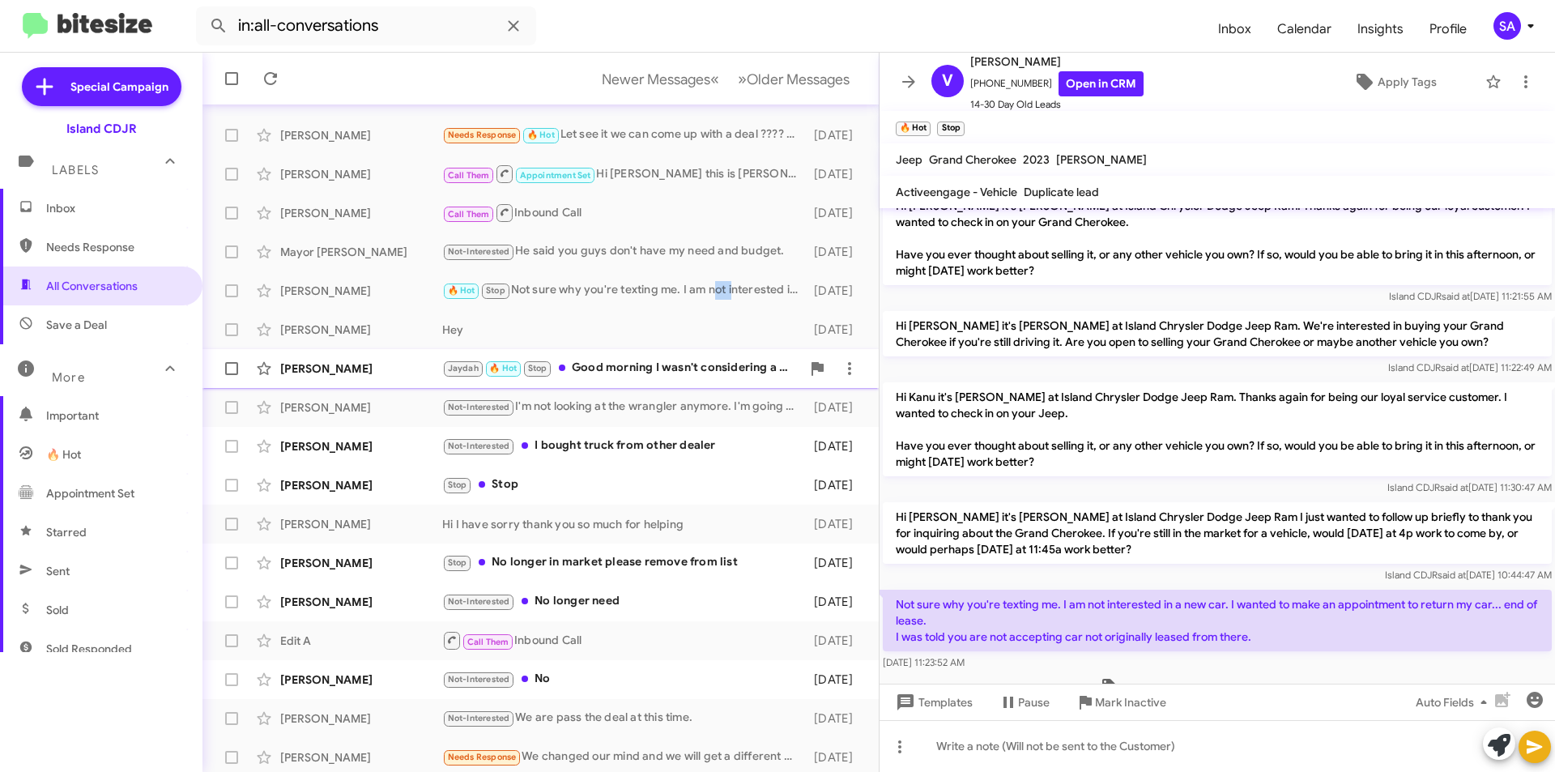
scroll to position [168, 0]
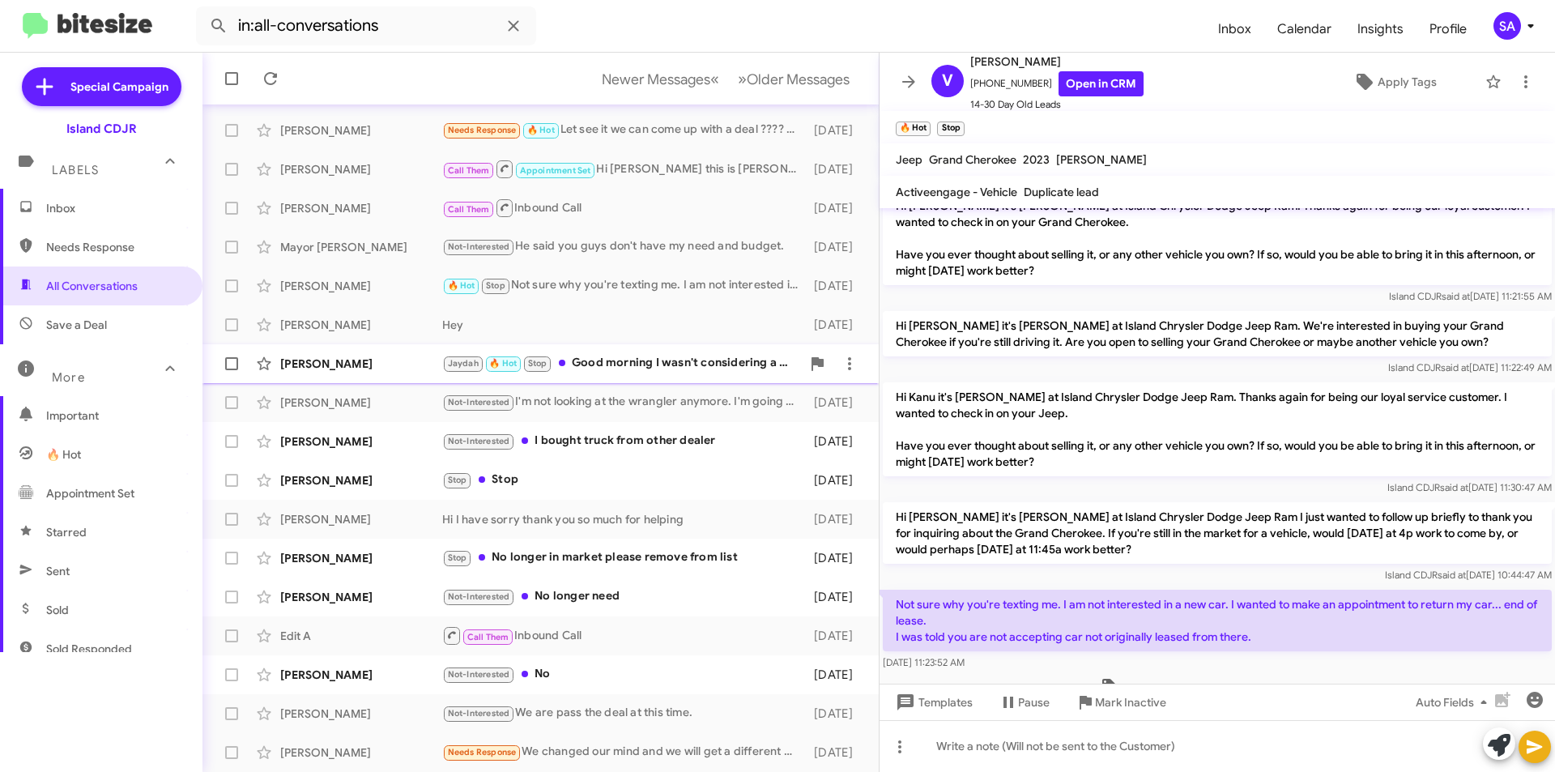
click at [751, 360] on div "[PERSON_NAME] 🔥 Hot Stop Good morning I wasn't considering a vehicle I only app…" at bounding box center [621, 363] width 359 height 19
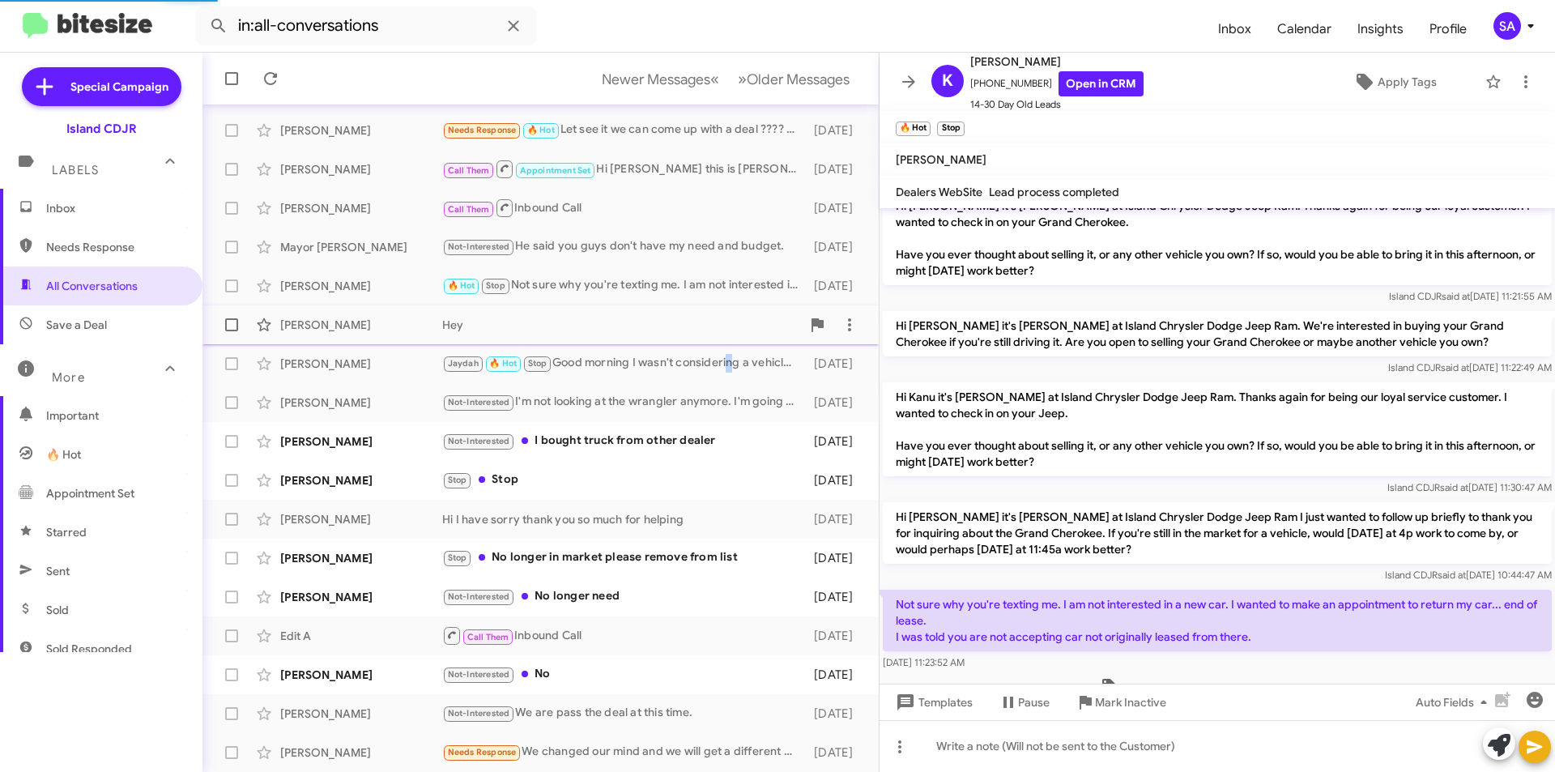
scroll to position [1143, 0]
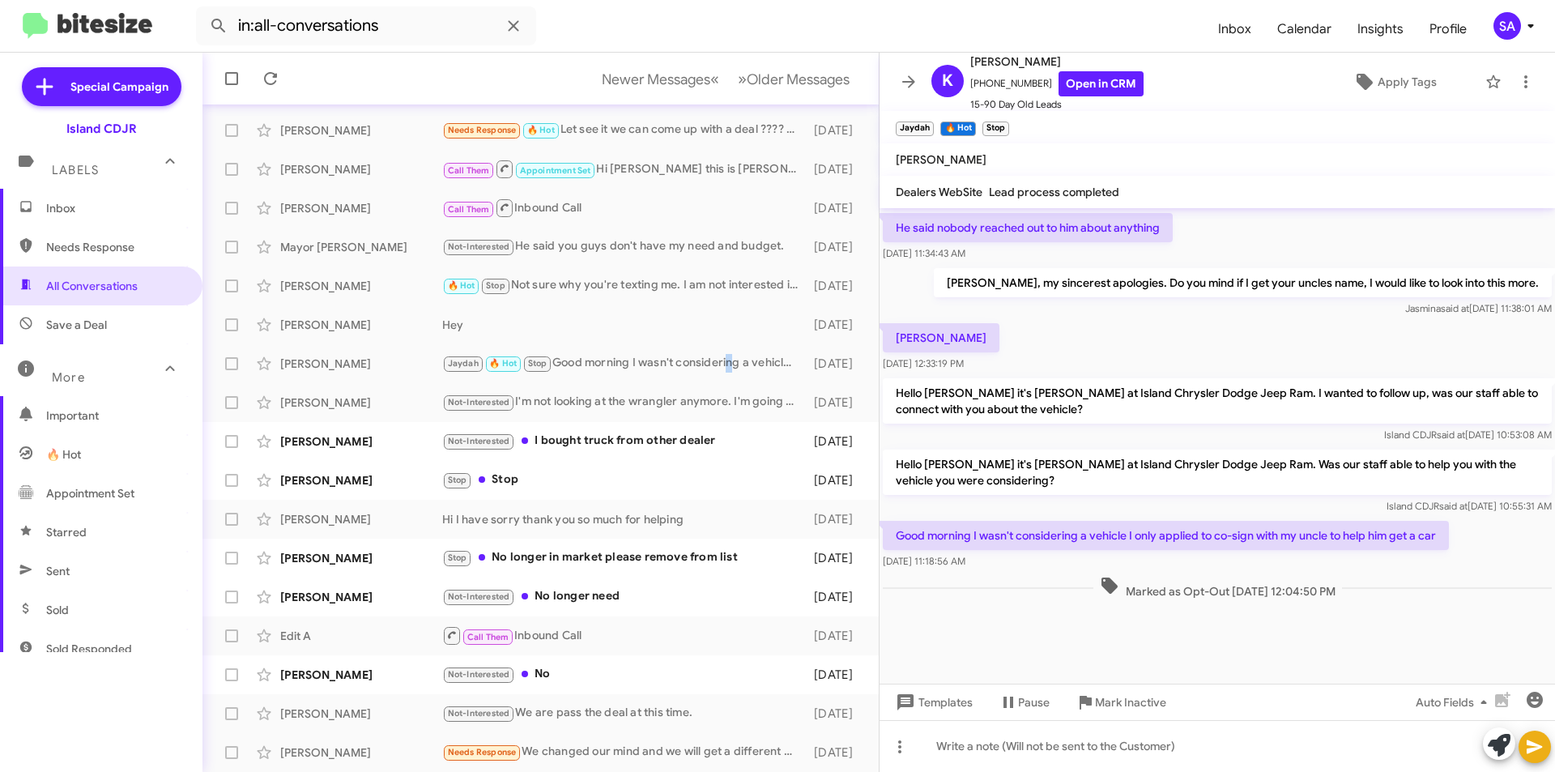
click at [132, 459] on span "🔥 Hot" at bounding box center [101, 454] width 202 height 39
type input "in:appointment"
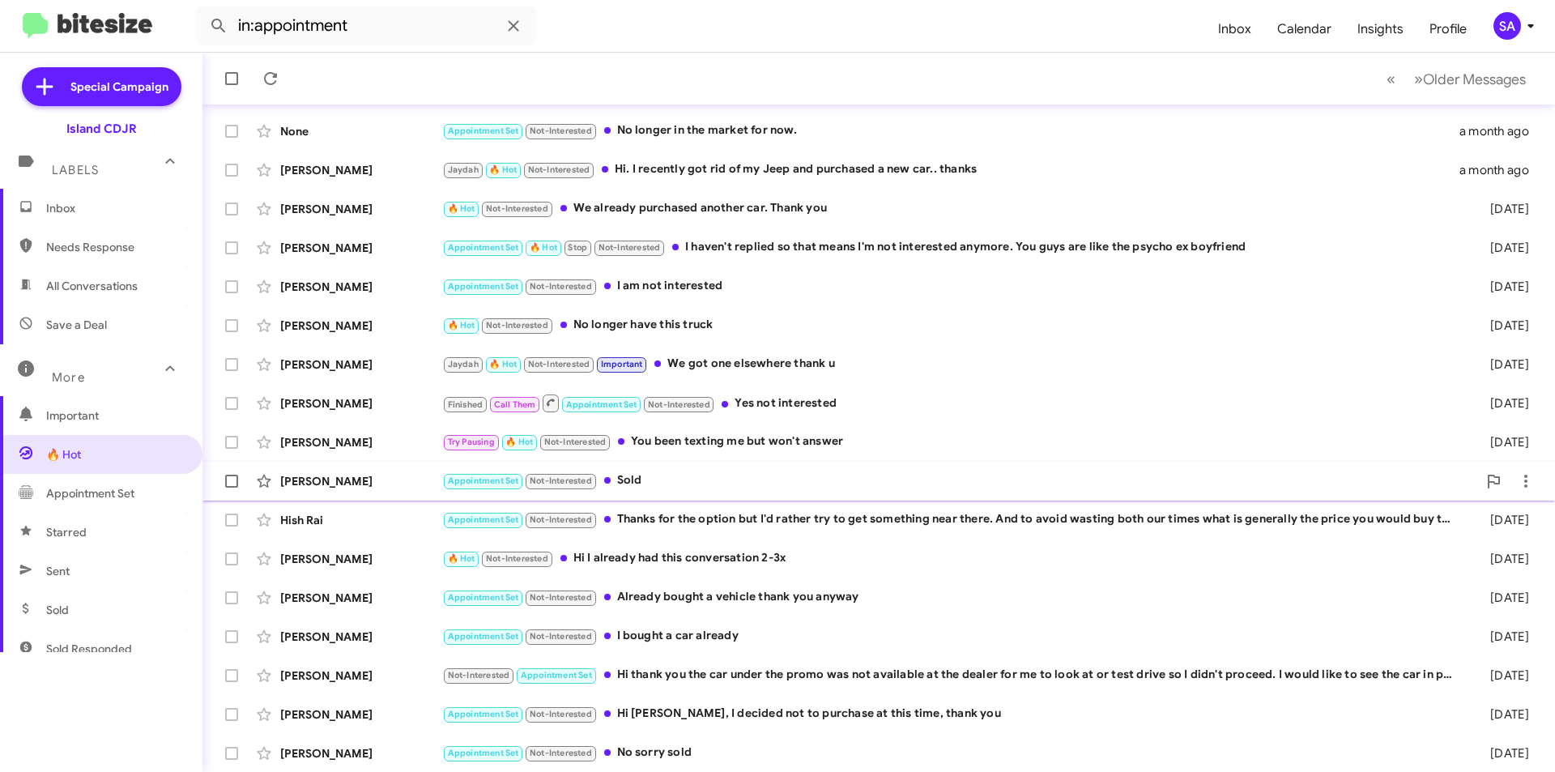
scroll to position [168, 0]
click at [705, 559] on div "🔥 Hot Not-Interested Hi I already had this conversation 2-3x" at bounding box center [959, 557] width 1035 height 19
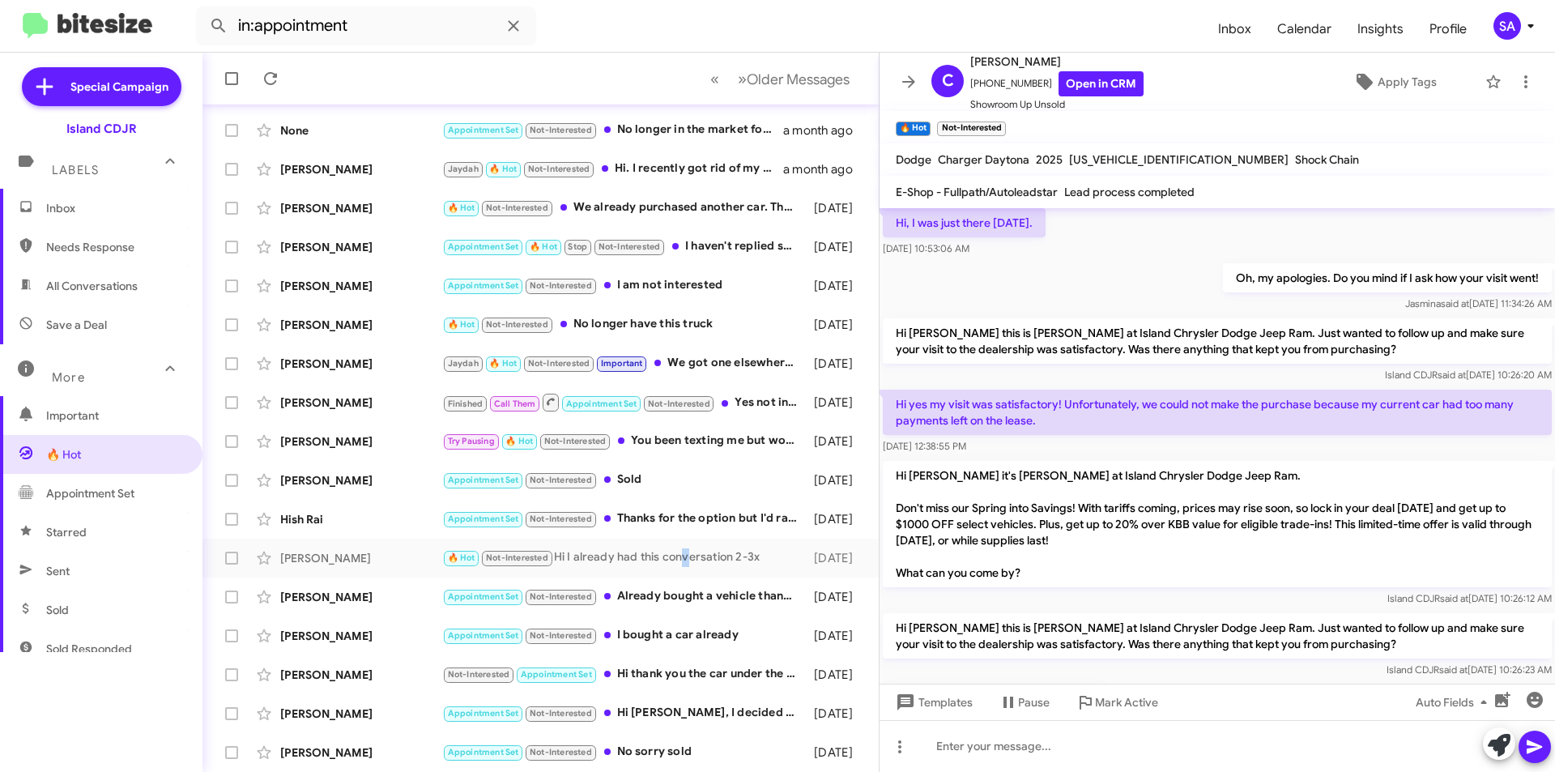
scroll to position [291, 0]
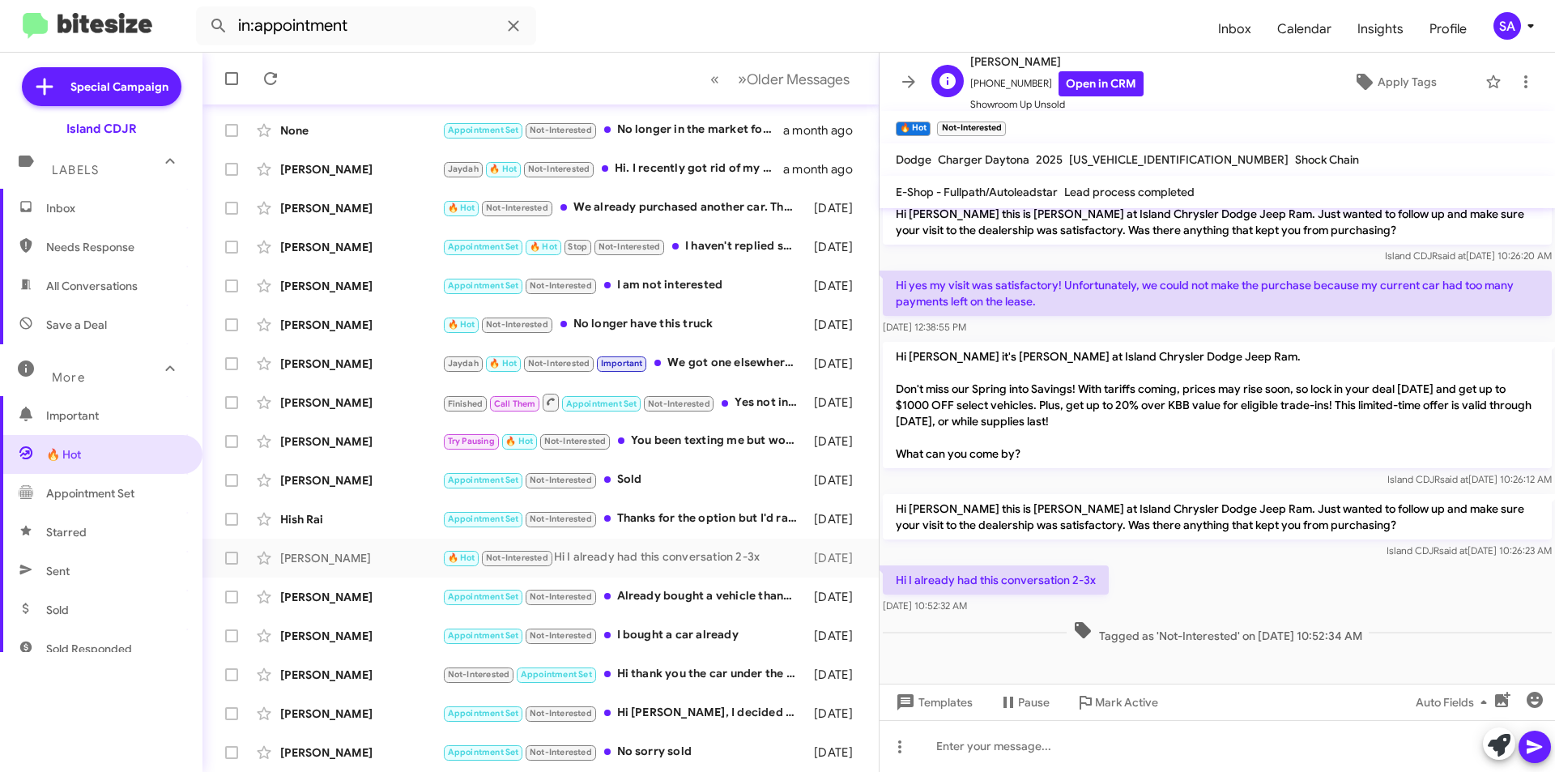
click at [1004, 73] on span "[PHONE_NUMBER] Open in CRM" at bounding box center [1056, 83] width 173 height 25
click at [1032, 82] on span "[PHONE_NUMBER] Open in CRM" at bounding box center [1056, 83] width 173 height 25
click at [1031, 82] on span "[PHONE_NUMBER] Open in CRM" at bounding box center [1056, 83] width 173 height 25
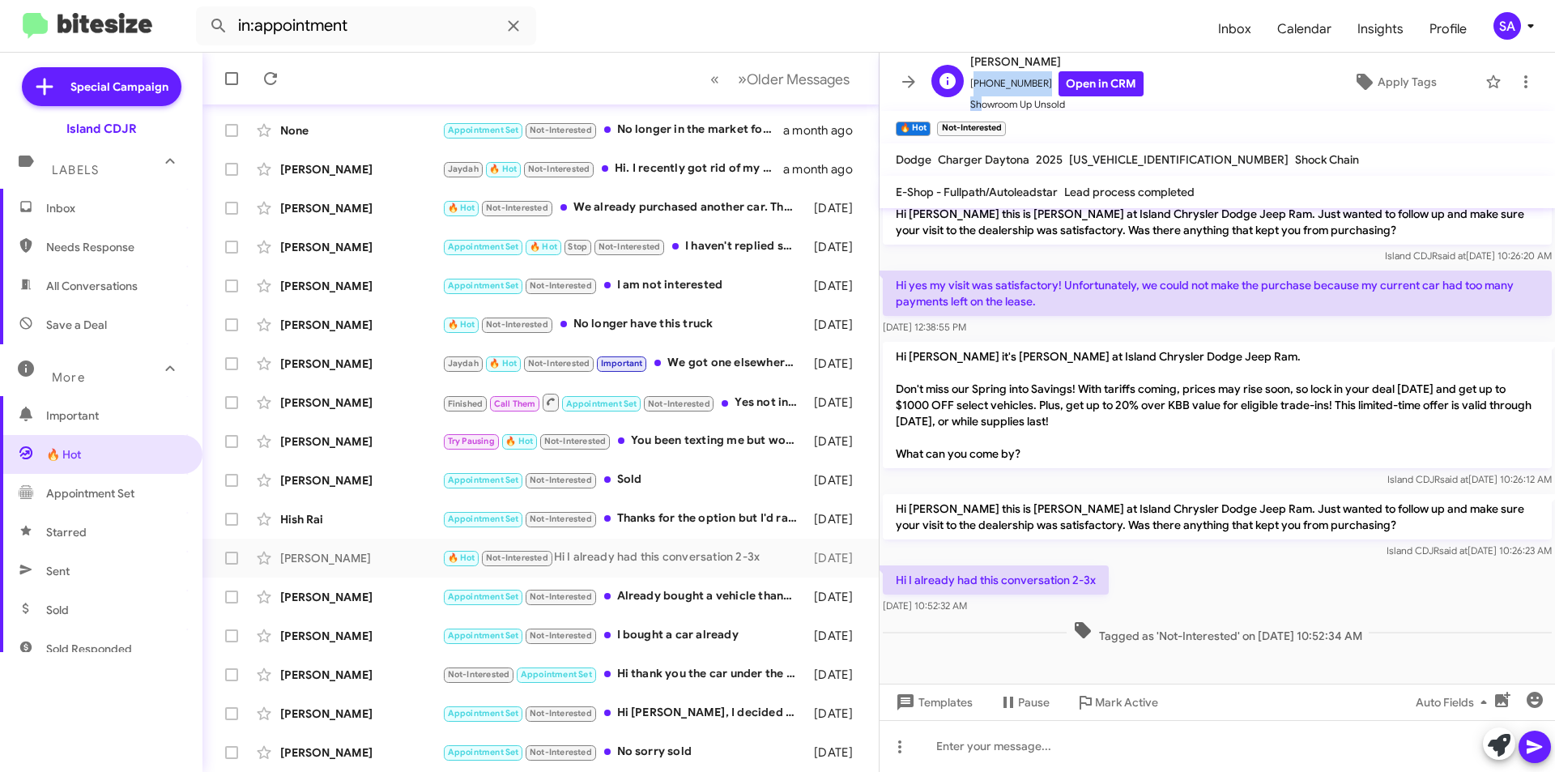
click at [1024, 79] on span "[PHONE_NUMBER] Open in CRM" at bounding box center [1056, 83] width 173 height 25
click at [1023, 79] on span "[PHONE_NUMBER] Open in CRM" at bounding box center [1056, 83] width 173 height 25
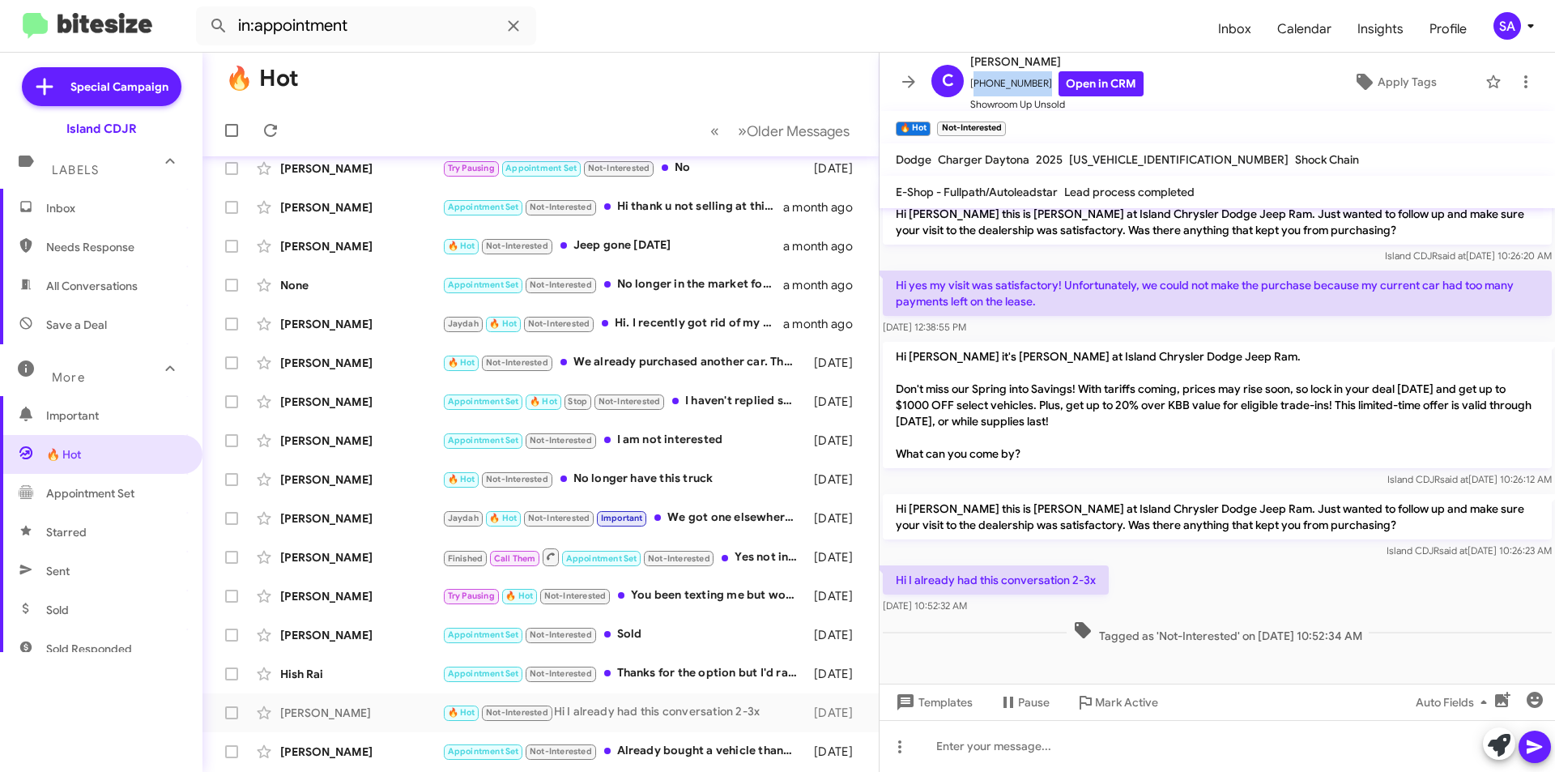
scroll to position [0, 0]
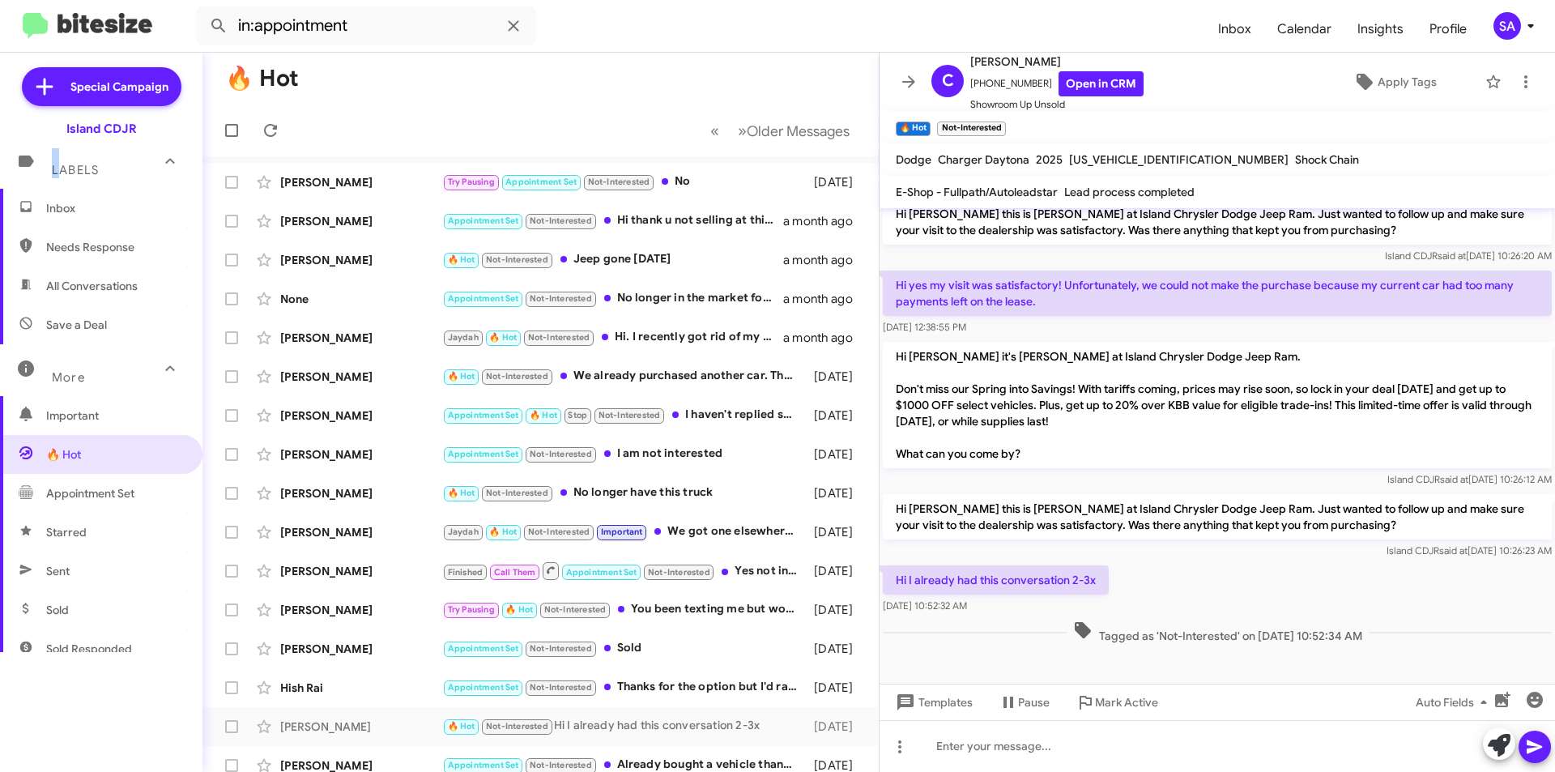
click at [51, 159] on div "Labels" at bounding box center [85, 163] width 144 height 30
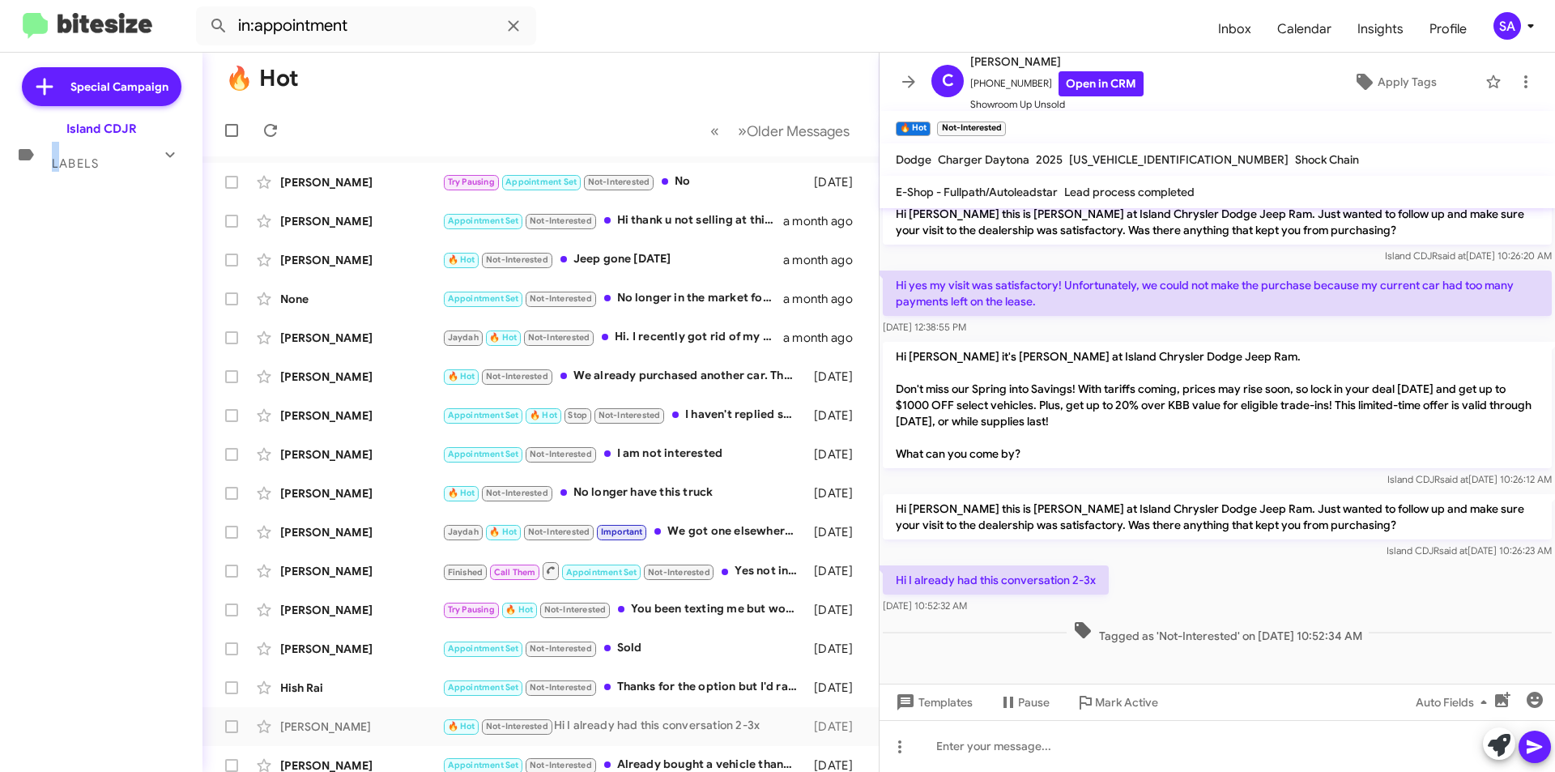
click at [42, 169] on div "Labels" at bounding box center [85, 157] width 144 height 30
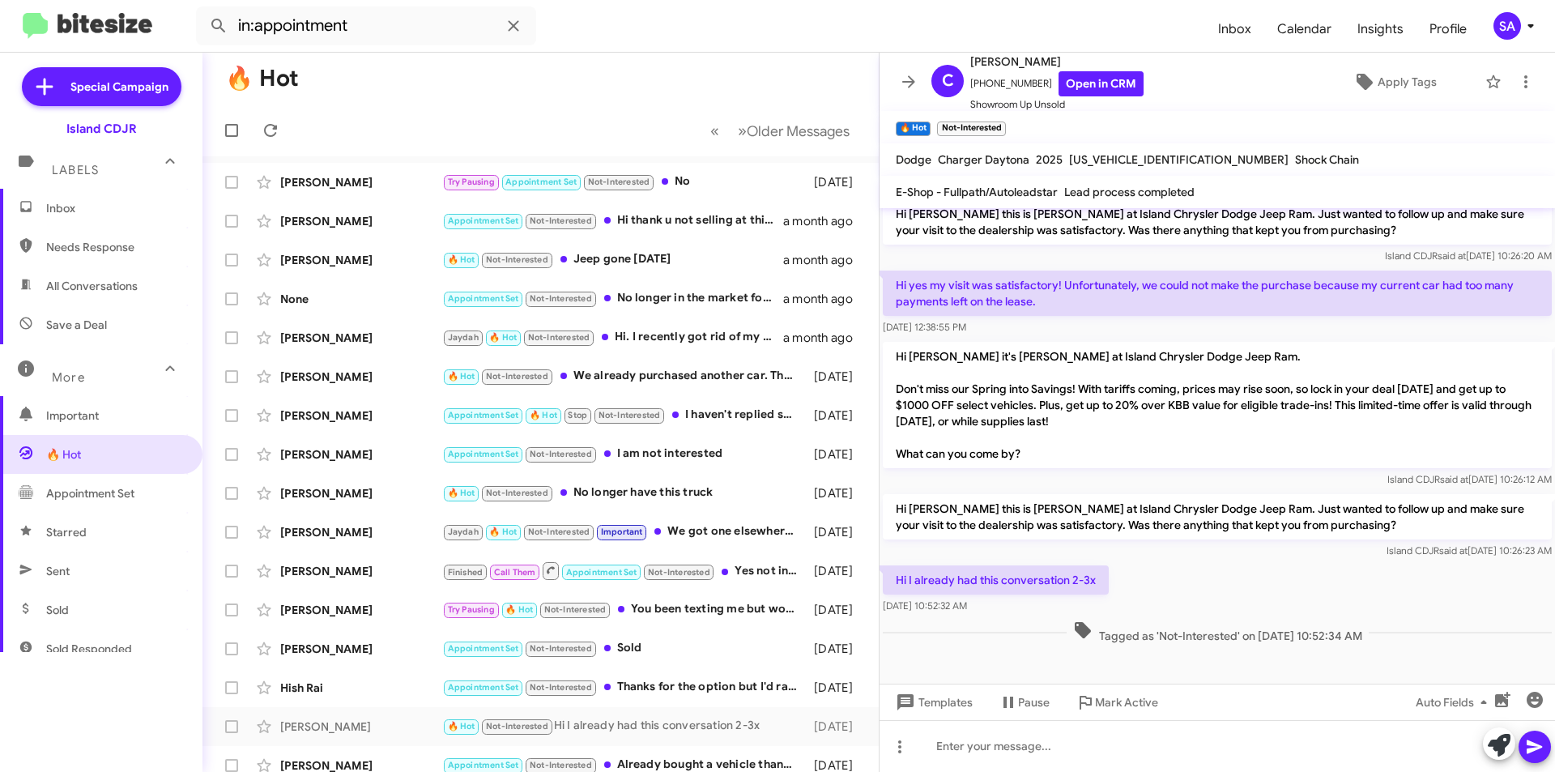
click at [38, 197] on span "Inbox" at bounding box center [101, 208] width 202 height 39
